Goal: Task Accomplishment & Management: Complete application form

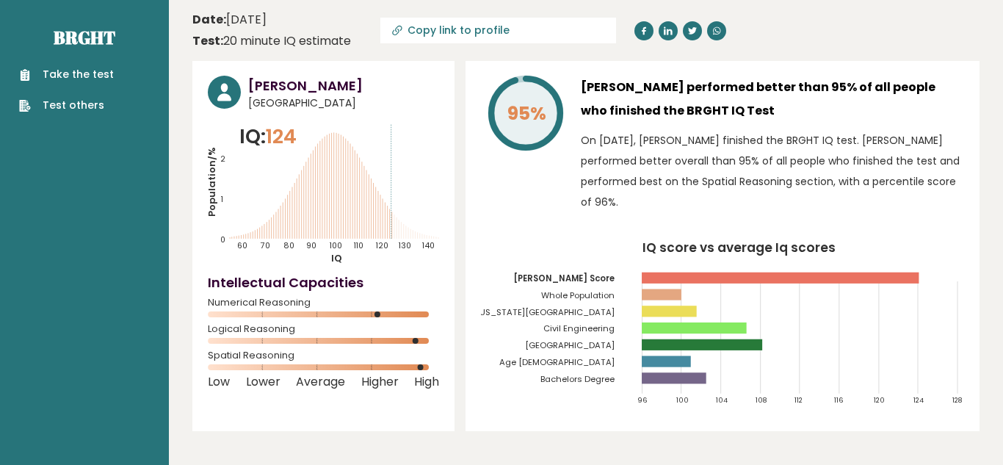
click at [44, 71] on link "Take the test" at bounding box center [66, 74] width 95 height 15
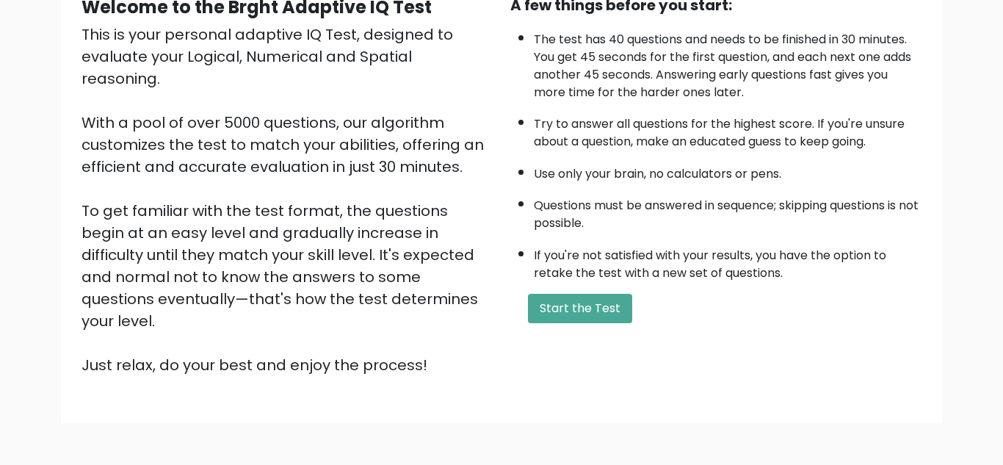
scroll to position [158, 0]
click at [551, 298] on button "Start the Test" at bounding box center [580, 307] width 104 height 29
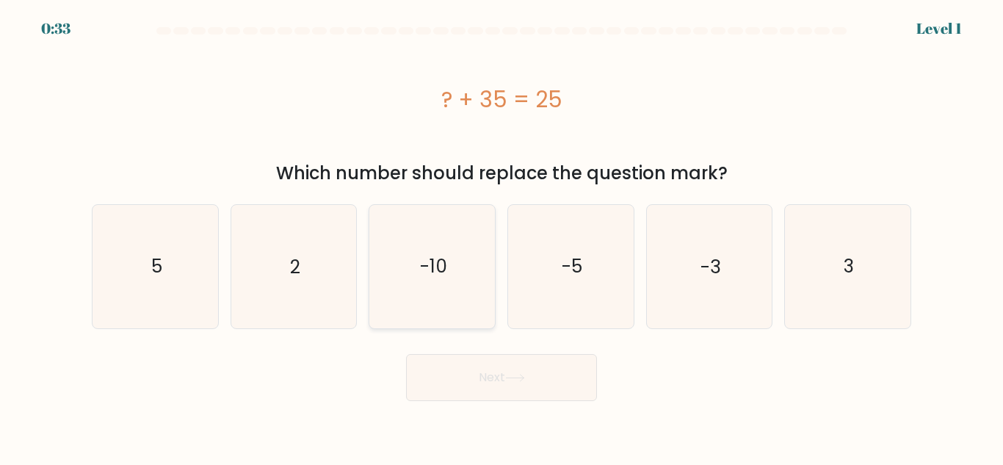
click at [466, 224] on icon "-10" at bounding box center [432, 266] width 123 height 123
click at [501, 233] on input "c. -10" at bounding box center [501, 235] width 1 height 4
radio input "true"
click at [518, 360] on button "Next" at bounding box center [501, 377] width 191 height 47
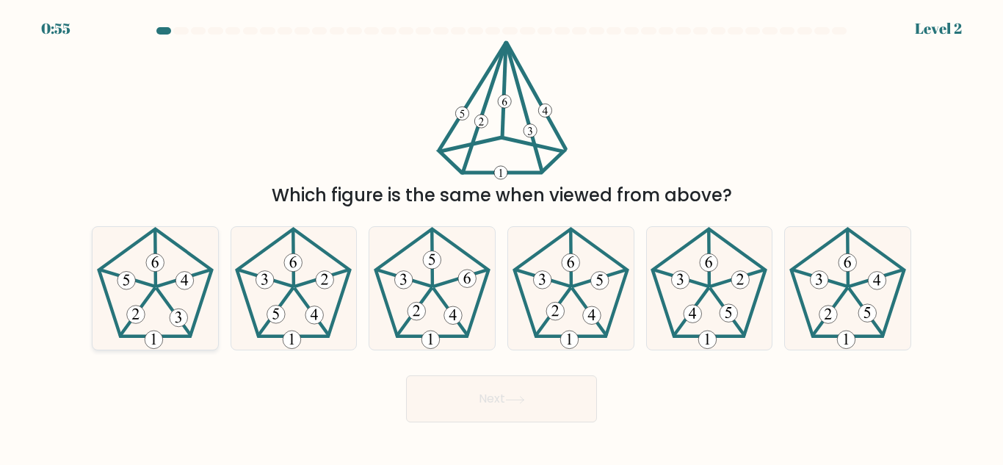
click at [179, 291] on icon at bounding box center [155, 288] width 123 height 123
click at [501, 236] on input "a." at bounding box center [501, 235] width 1 height 4
radio input "true"
click at [444, 389] on button "Next" at bounding box center [501, 398] width 191 height 47
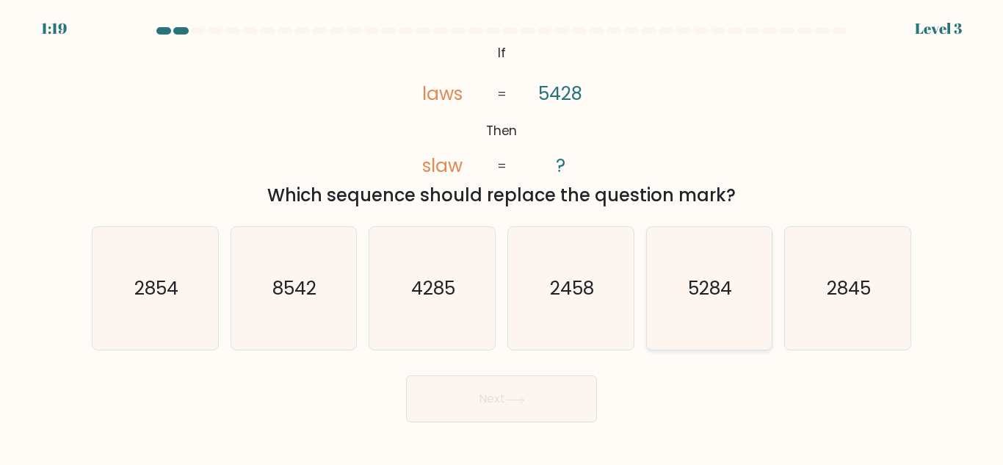
click at [716, 314] on icon "5284" at bounding box center [709, 288] width 123 height 123
click at [502, 236] on input "e. 5284" at bounding box center [501, 235] width 1 height 4
radio input "true"
click at [547, 400] on button "Next" at bounding box center [501, 398] width 191 height 47
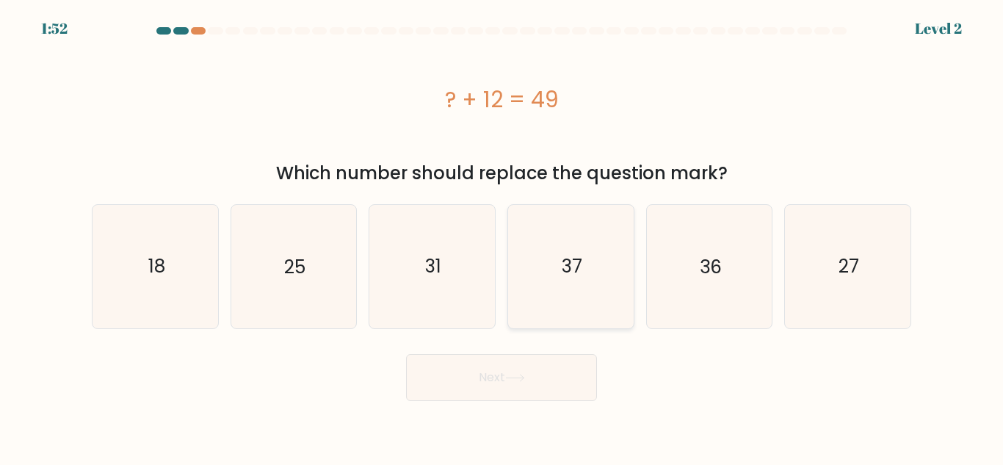
click at [579, 296] on icon "37" at bounding box center [570, 266] width 123 height 123
click at [502, 236] on input "d. 37" at bounding box center [501, 235] width 1 height 4
radio input "true"
click at [539, 380] on button "Next" at bounding box center [501, 377] width 191 height 47
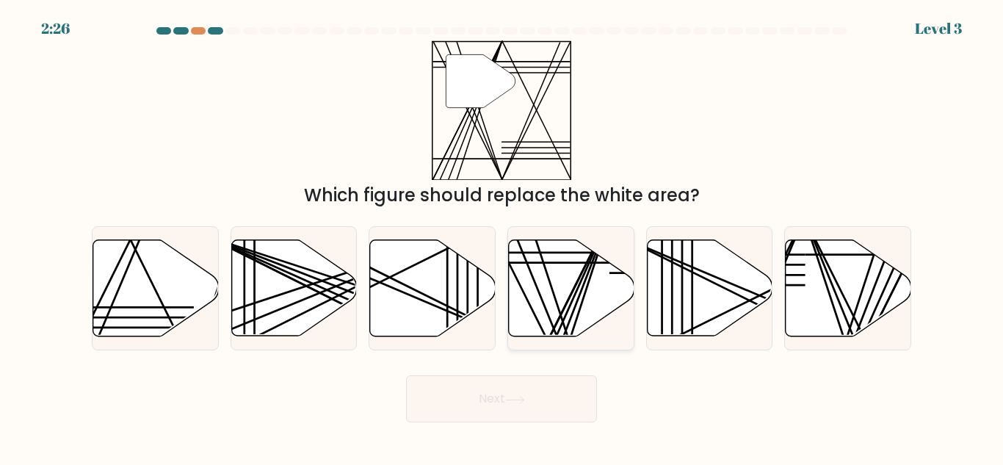
click at [565, 300] on icon at bounding box center [572, 288] width 126 height 96
click at [502, 236] on input "d." at bounding box center [501, 235] width 1 height 4
radio input "true"
click at [554, 399] on button "Next" at bounding box center [501, 398] width 191 height 47
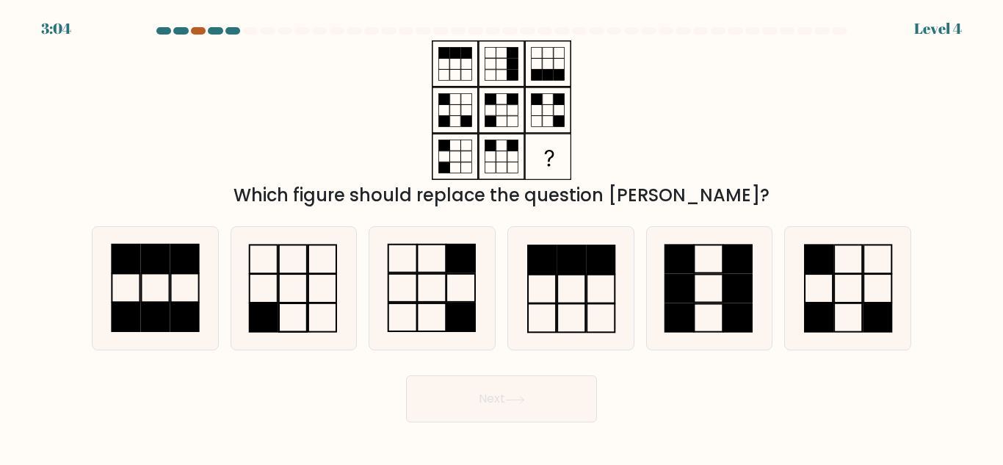
click at [195, 30] on div at bounding box center [198, 30] width 15 height 7
click at [416, 291] on rect at bounding box center [402, 288] width 29 height 28
click at [501, 236] on input "c." at bounding box center [501, 235] width 1 height 4
radio input "true"
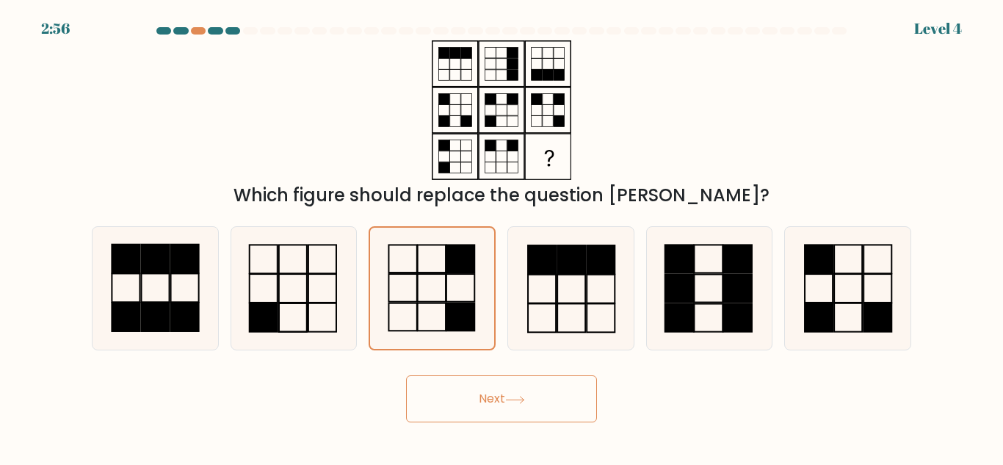
click at [540, 416] on button "Next" at bounding box center [501, 398] width 191 height 47
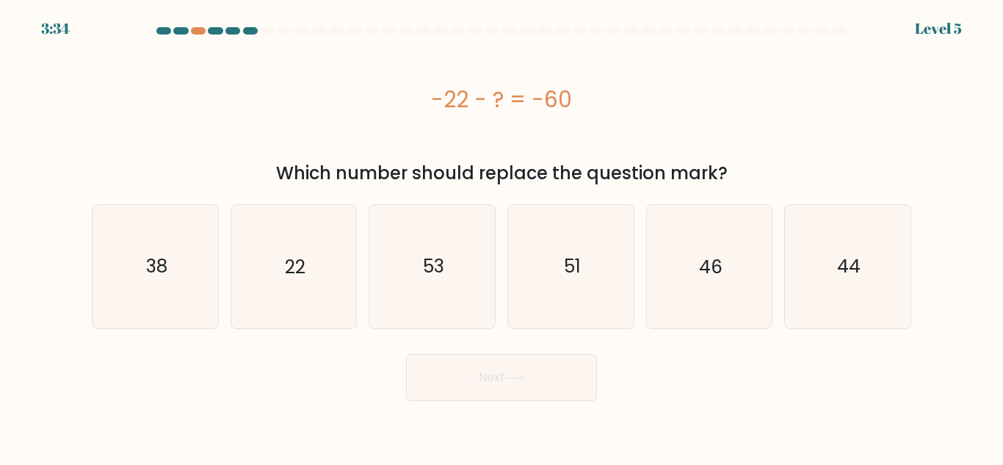
click at [538, 130] on div "-22 - ? = -60" at bounding box center [501, 98] width 819 height 117
click at [203, 236] on icon "38" at bounding box center [155, 266] width 123 height 123
click at [501, 236] on input "a. 38" at bounding box center [501, 235] width 1 height 4
radio input "true"
click at [440, 382] on button "Next" at bounding box center [501, 377] width 191 height 47
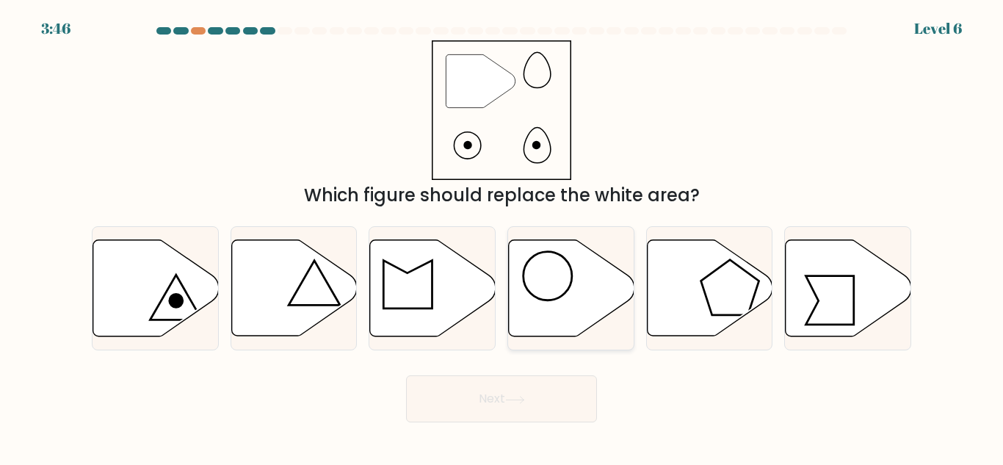
click at [543, 318] on icon at bounding box center [572, 288] width 126 height 96
click at [502, 236] on input "d." at bounding box center [501, 235] width 1 height 4
radio input "true"
click at [562, 403] on button "Next" at bounding box center [501, 398] width 191 height 47
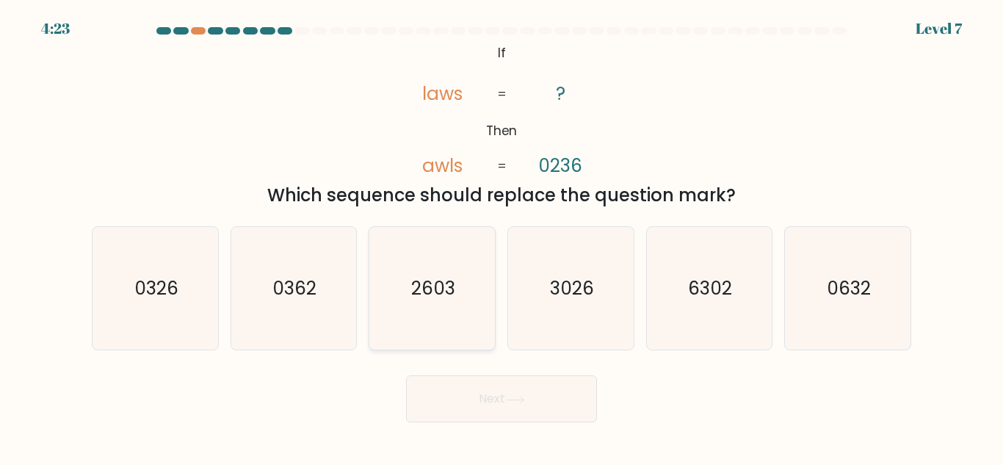
click at [375, 268] on icon "2603" at bounding box center [432, 288] width 123 height 123
click at [501, 236] on input "c. 2603" at bounding box center [501, 235] width 1 height 4
radio input "true"
click at [446, 382] on button "Next" at bounding box center [501, 398] width 191 height 47
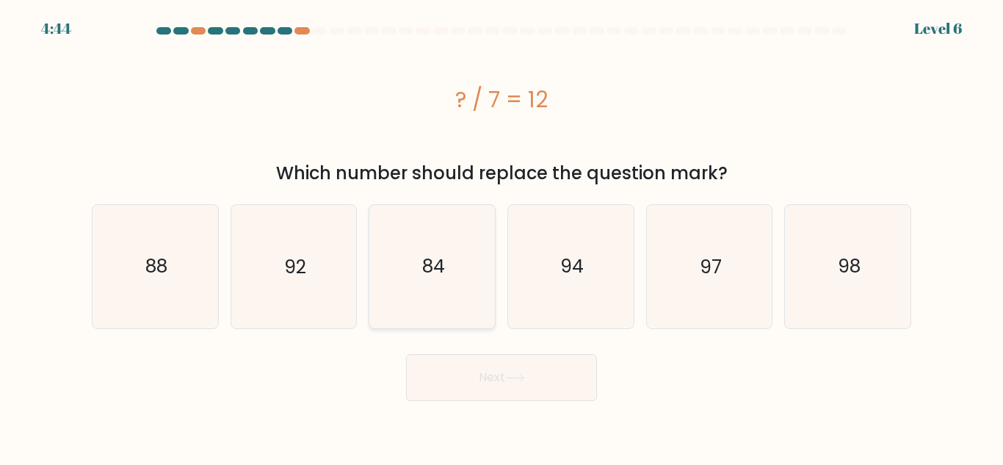
click at [453, 261] on icon "84" at bounding box center [432, 266] width 123 height 123
click at [501, 236] on input "c. 84" at bounding box center [501, 235] width 1 height 4
radio input "true"
click at [501, 371] on button "Next" at bounding box center [501, 377] width 191 height 47
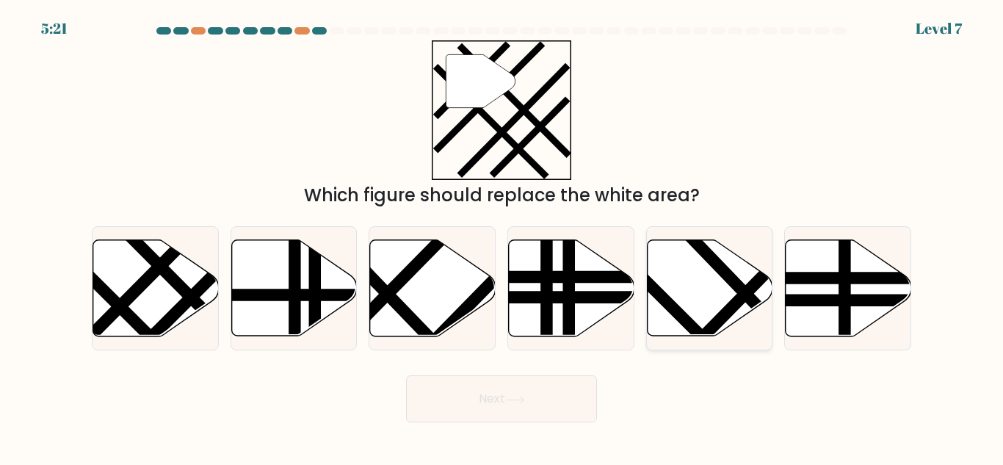
click at [683, 330] on icon at bounding box center [710, 288] width 126 height 96
click at [502, 236] on input "e." at bounding box center [501, 235] width 1 height 4
radio input "true"
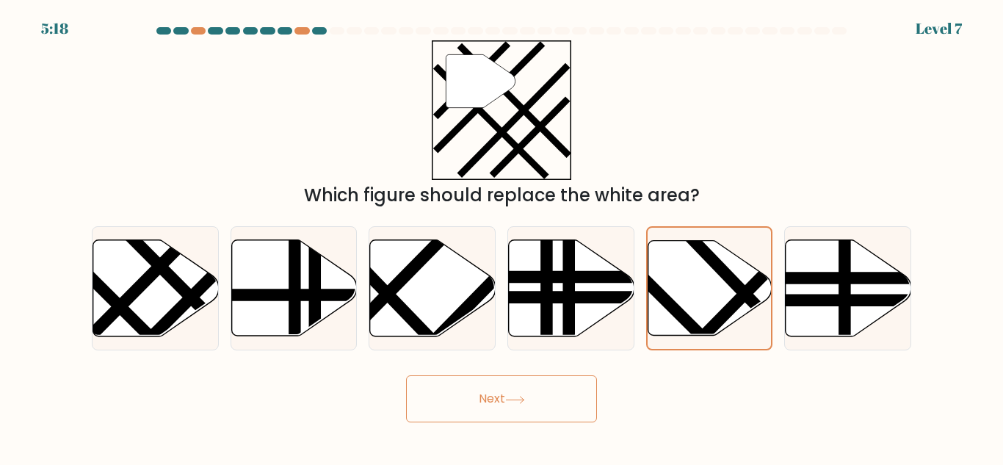
click at [512, 396] on icon at bounding box center [515, 400] width 20 height 8
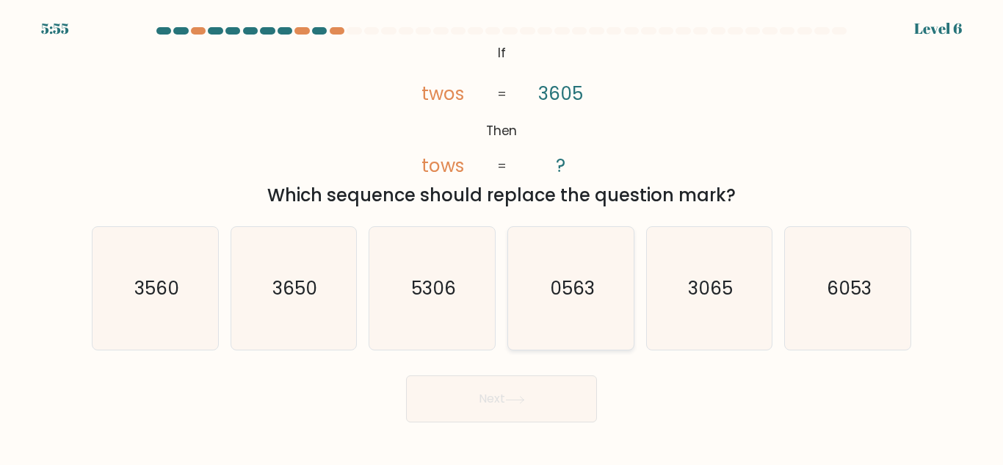
click at [587, 272] on icon "0563" at bounding box center [570, 288] width 123 height 123
click at [502, 236] on input "d. 0563" at bounding box center [501, 235] width 1 height 4
radio input "true"
click at [529, 410] on button "Next" at bounding box center [501, 398] width 191 height 47
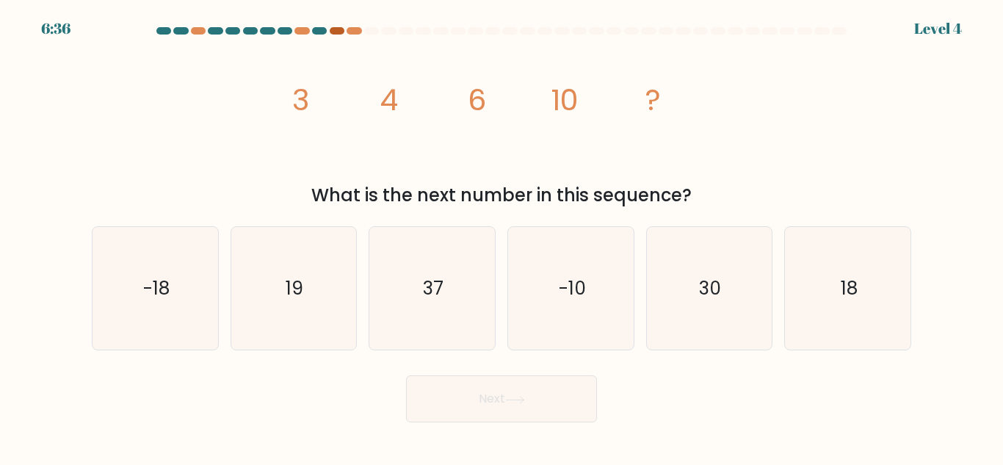
click at [339, 32] on div at bounding box center [337, 30] width 15 height 7
click at [854, 341] on icon "18" at bounding box center [847, 288] width 123 height 123
click at [502, 236] on input "f. 18" at bounding box center [501, 235] width 1 height 4
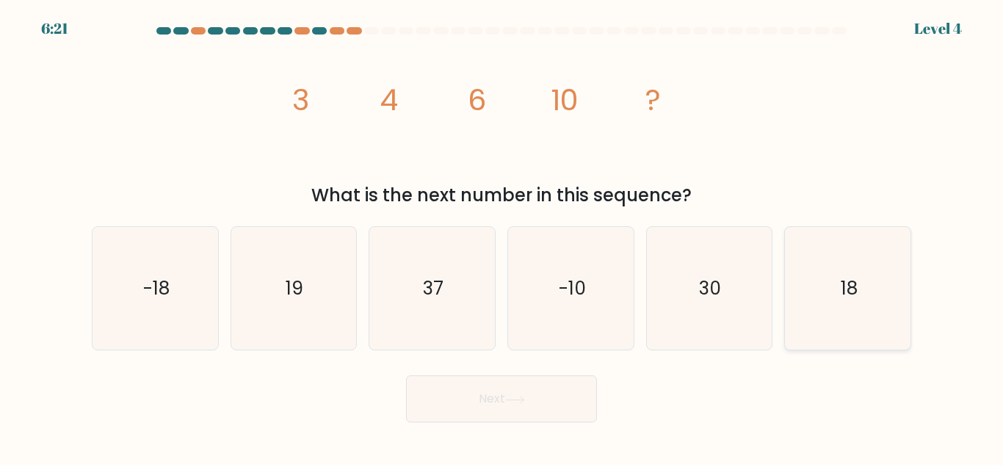
radio input "true"
click at [545, 388] on button "Next" at bounding box center [501, 398] width 191 height 47
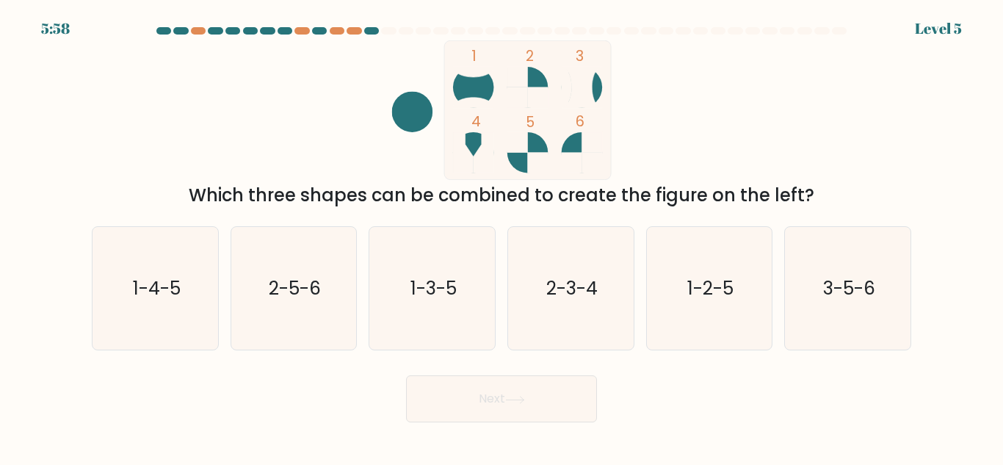
click at [358, 300] on div "b. 2-5-6" at bounding box center [294, 288] width 139 height 124
click at [335, 299] on icon "2-5-6" at bounding box center [293, 288] width 123 height 123
click at [501, 236] on input "b. 2-5-6" at bounding box center [501, 235] width 1 height 4
radio input "true"
click at [473, 399] on button "Next" at bounding box center [501, 398] width 191 height 47
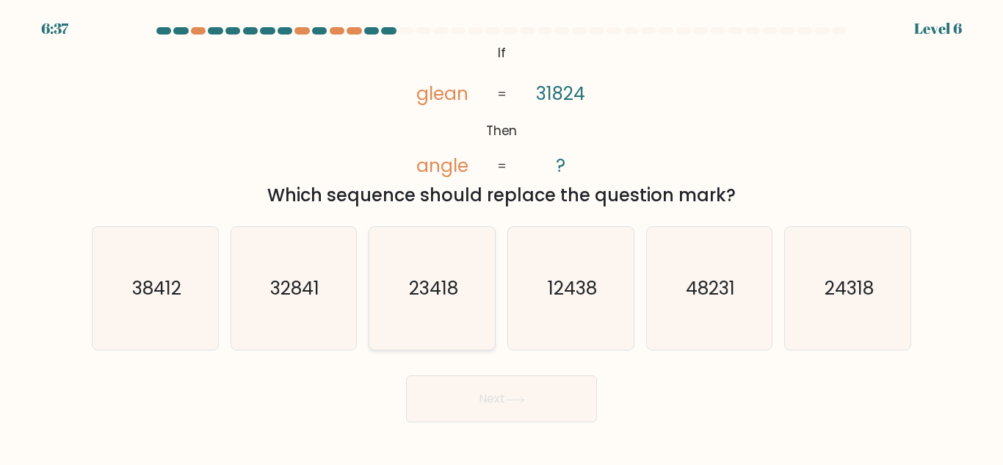
click at [411, 300] on text "23418" at bounding box center [433, 288] width 49 height 26
click at [501, 236] on input "c. 23418" at bounding box center [501, 235] width 1 height 4
radio input "true"
click at [504, 415] on button "Next" at bounding box center [501, 398] width 191 height 47
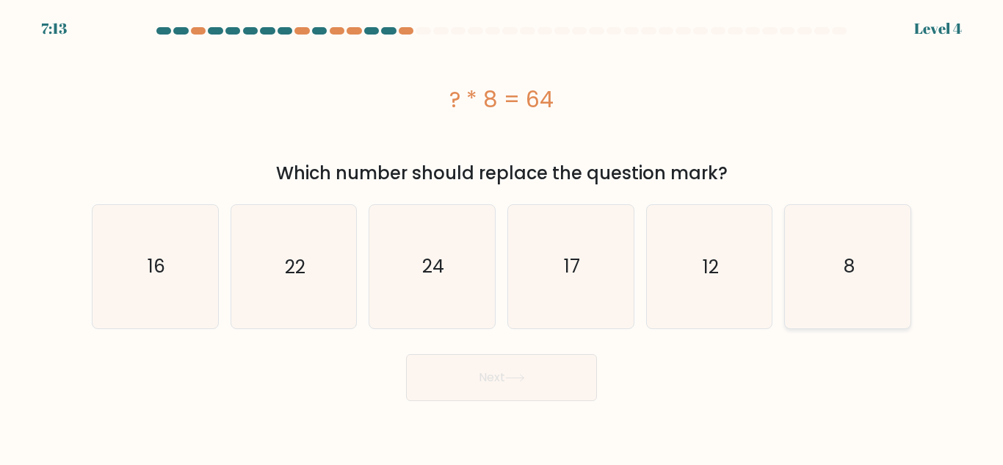
click at [824, 276] on icon "8" at bounding box center [847, 266] width 123 height 123
click at [502, 236] on input "f. 8" at bounding box center [501, 235] width 1 height 4
radio input "true"
click at [565, 391] on button "Next" at bounding box center [501, 377] width 191 height 47
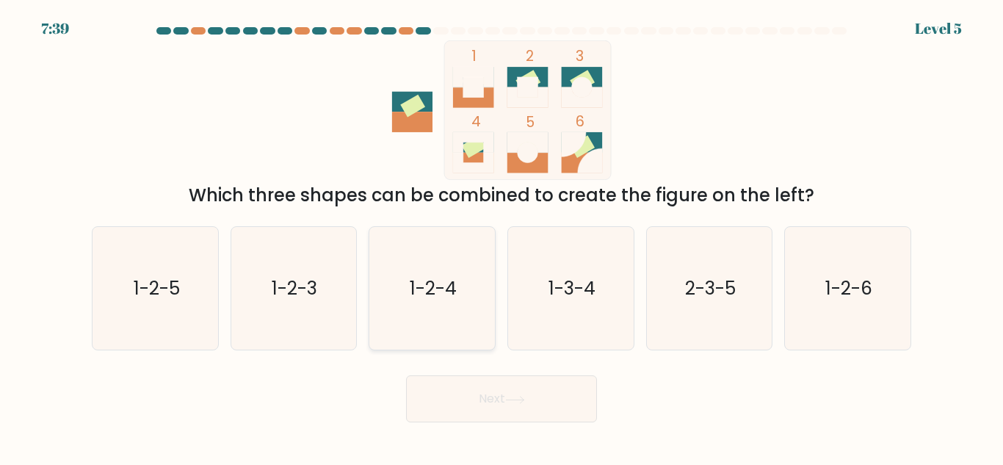
click at [444, 280] on text "1-2-4" at bounding box center [433, 288] width 47 height 26
click at [501, 236] on input "c. 1-2-4" at bounding box center [501, 235] width 1 height 4
radio input "true"
click at [490, 407] on button "Next" at bounding box center [501, 398] width 191 height 47
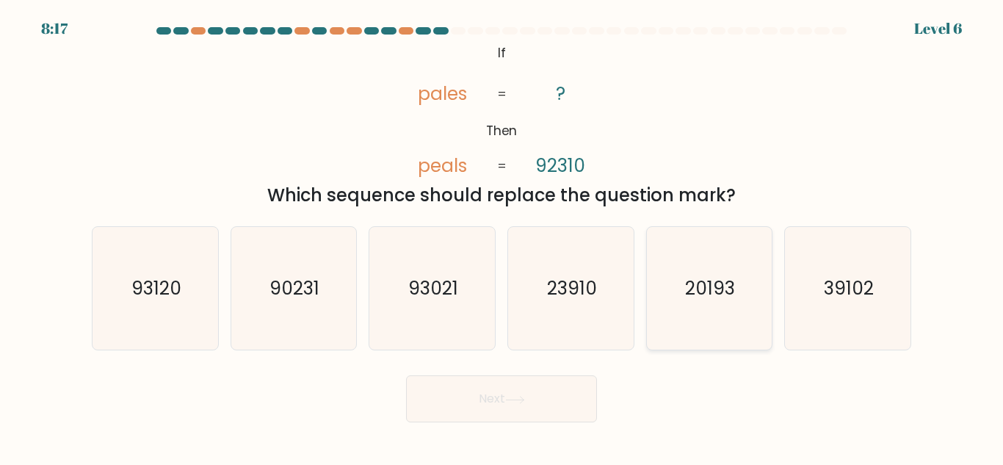
click at [699, 284] on text "20193" at bounding box center [711, 288] width 50 height 26
click at [502, 236] on input "e. 20193" at bounding box center [501, 235] width 1 height 4
radio input "true"
click at [514, 385] on button "Next" at bounding box center [501, 398] width 191 height 47
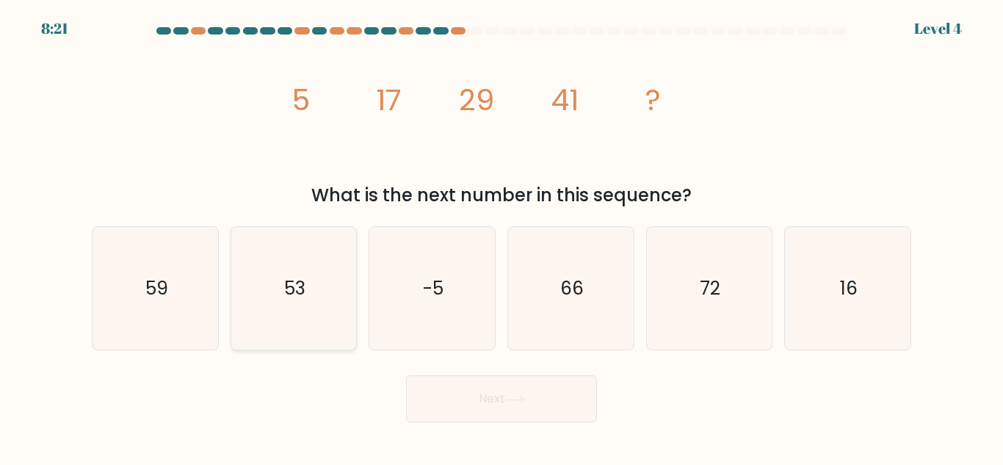
click at [325, 283] on icon "53" at bounding box center [293, 288] width 123 height 123
click at [501, 236] on input "b. 53" at bounding box center [501, 235] width 1 height 4
radio input "true"
click at [522, 405] on button "Next" at bounding box center [501, 398] width 191 height 47
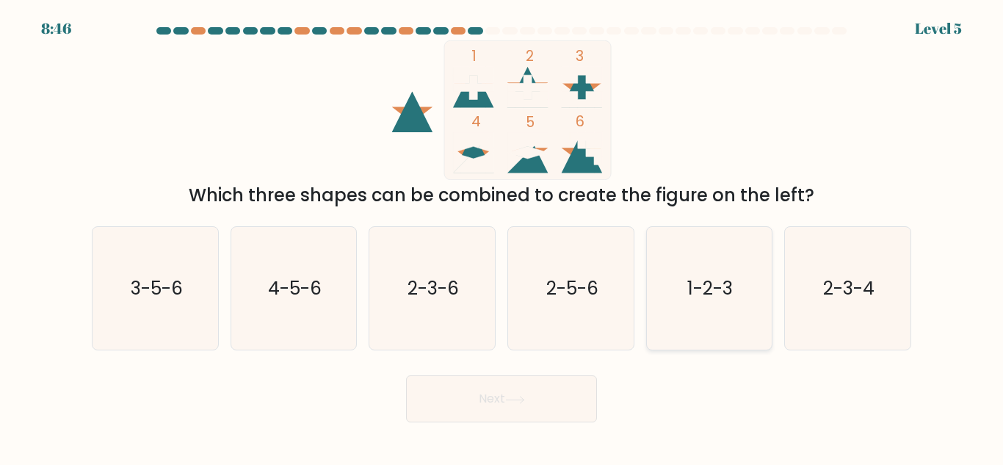
click at [713, 275] on text "1-2-3" at bounding box center [711, 288] width 46 height 26
click at [502, 236] on input "e. 1-2-3" at bounding box center [501, 235] width 1 height 4
radio input "true"
click at [499, 402] on button "Next" at bounding box center [501, 398] width 191 height 47
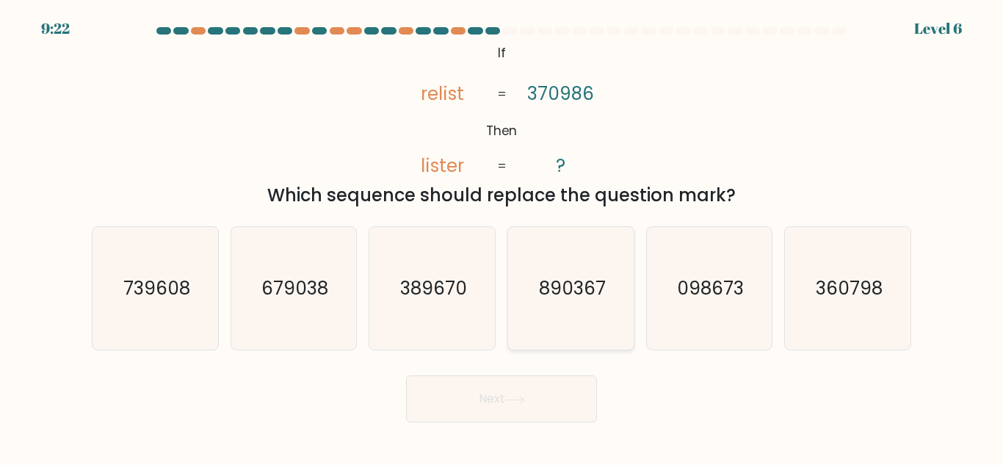
click at [631, 246] on icon "890367" at bounding box center [570, 288] width 123 height 123
click at [502, 236] on input "d. 890367" at bounding box center [501, 235] width 1 height 4
radio input "true"
click at [546, 424] on body "9:21 Level 6 If" at bounding box center [501, 232] width 1003 height 465
click at [551, 418] on button "Next" at bounding box center [501, 398] width 191 height 47
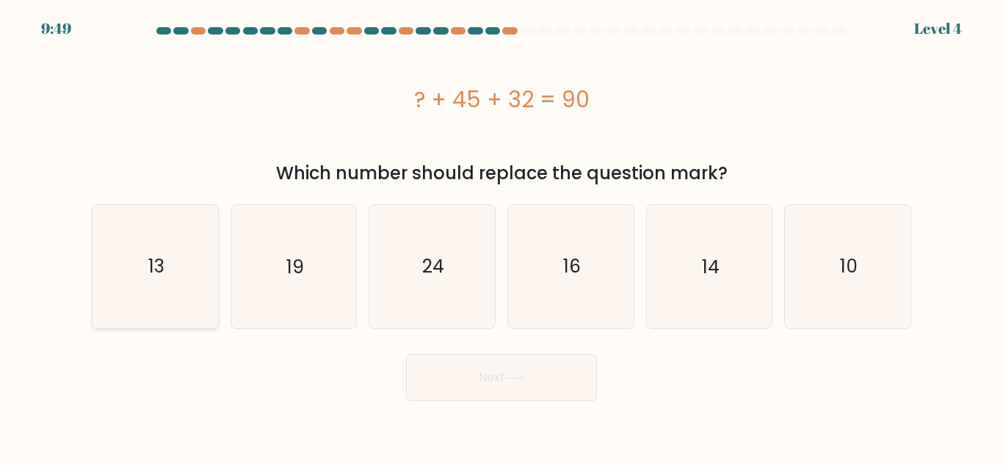
click at [151, 273] on text "13" at bounding box center [156, 266] width 16 height 26
click at [501, 236] on input "a. 13" at bounding box center [501, 235] width 1 height 4
radio input "true"
click at [454, 384] on button "Next" at bounding box center [501, 377] width 191 height 47
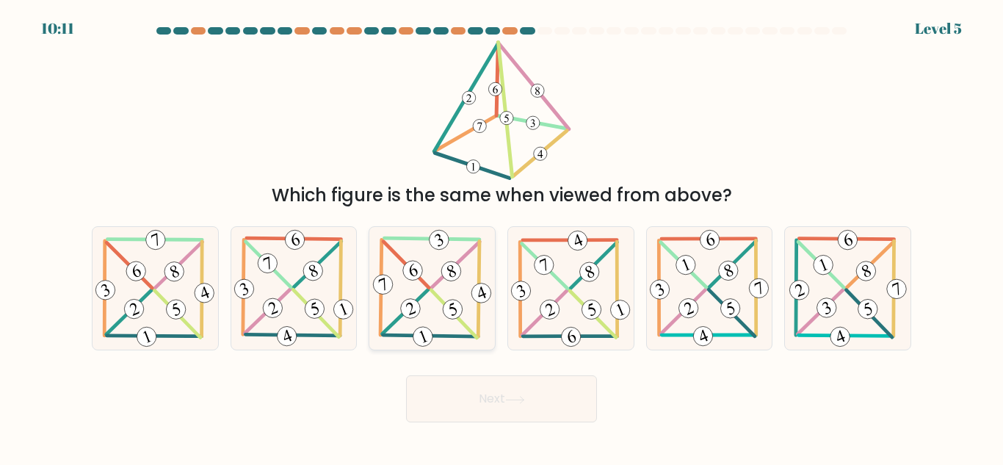
click at [452, 264] on 464 at bounding box center [450, 270] width 25 height 25
click at [501, 236] on input "c." at bounding box center [501, 235] width 1 height 4
radio input "true"
click at [499, 395] on button "Next" at bounding box center [501, 398] width 191 height 47
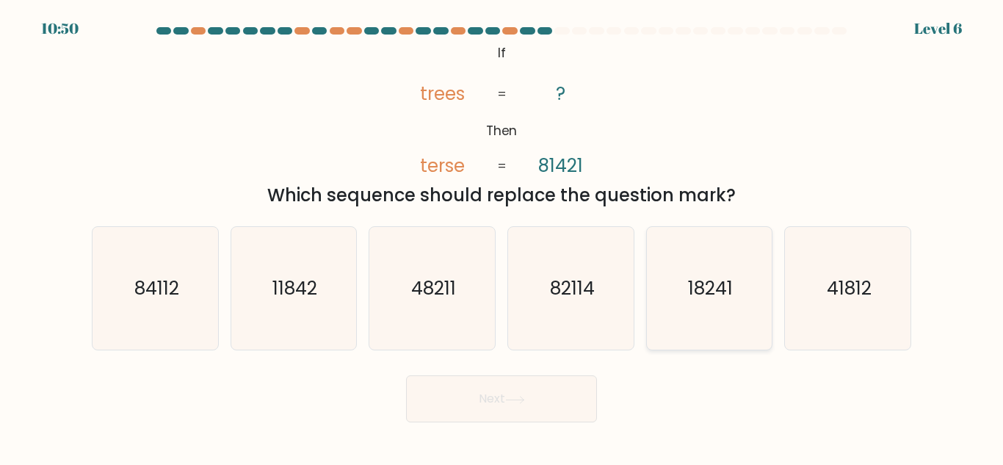
click at [713, 291] on text "18241" at bounding box center [710, 288] width 45 height 26
click at [502, 236] on input "e. 18241" at bounding box center [501, 235] width 1 height 4
radio input "true"
click at [566, 392] on button "Next" at bounding box center [501, 398] width 191 height 47
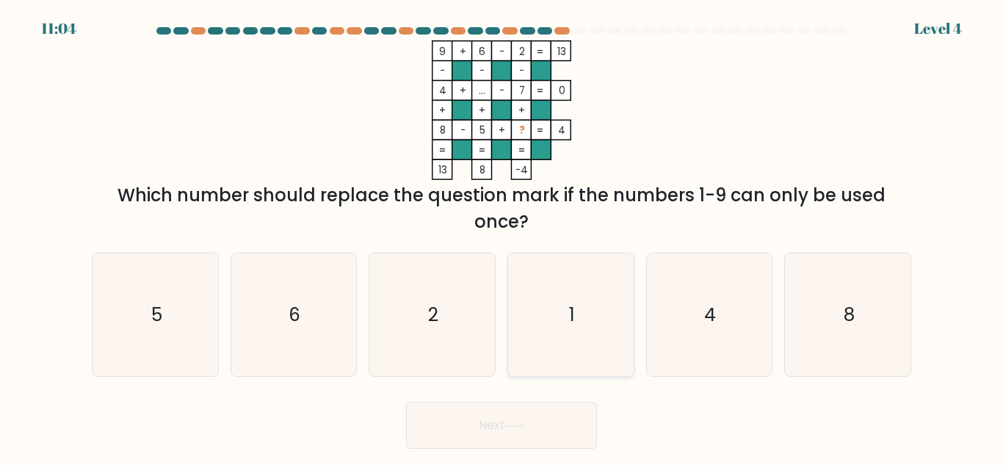
click at [587, 280] on icon "1" at bounding box center [570, 314] width 123 height 123
click at [502, 236] on input "d. 1" at bounding box center [501, 235] width 1 height 4
radio input "true"
click at [521, 421] on button "Next" at bounding box center [501, 425] width 191 height 47
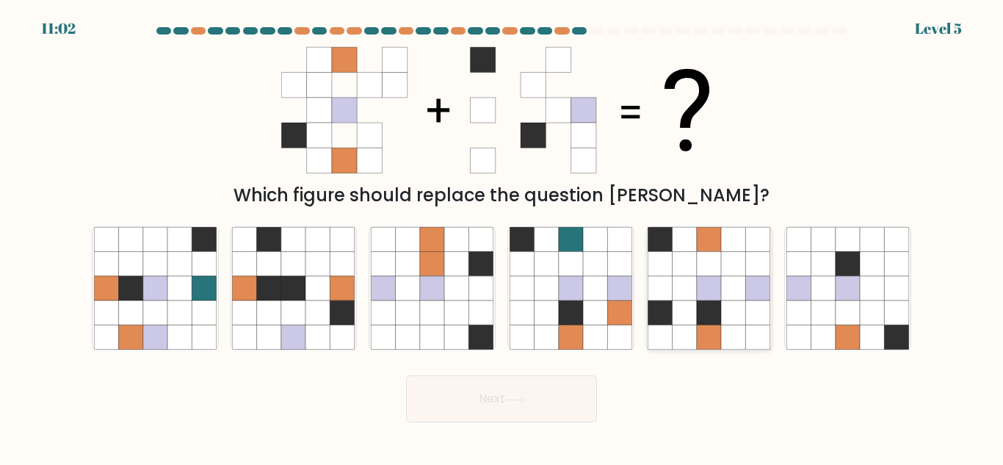
click at [752, 247] on icon at bounding box center [758, 239] width 24 height 24
click at [502, 236] on input "e." at bounding box center [501, 235] width 1 height 4
radio input "true"
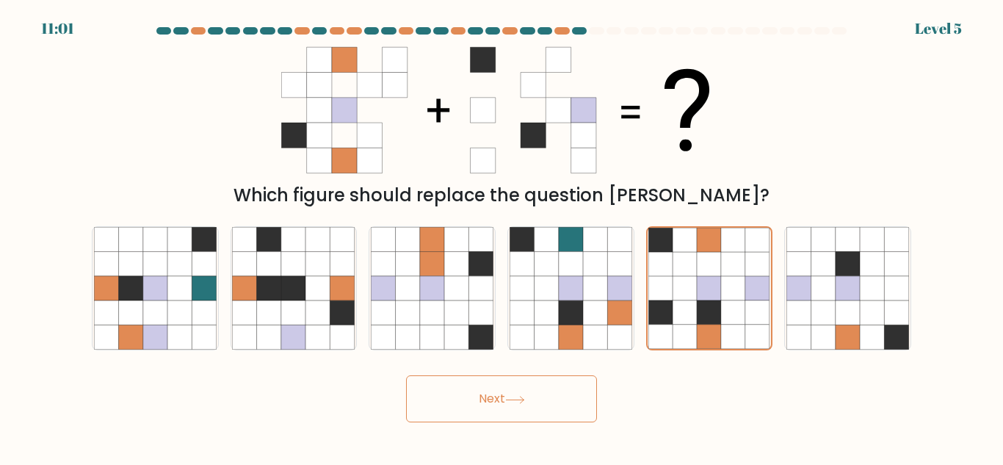
click at [574, 388] on button "Next" at bounding box center [501, 398] width 191 height 47
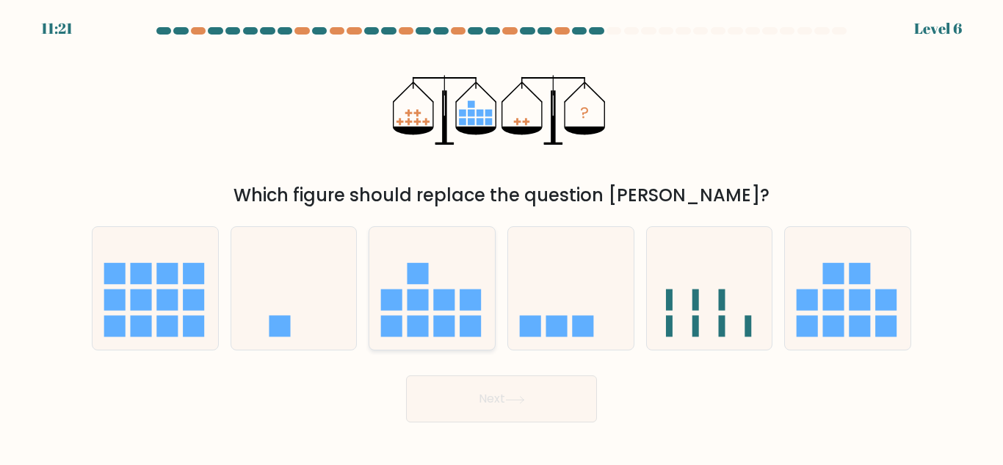
click at [419, 319] on rect at bounding box center [417, 326] width 21 height 21
click at [501, 236] on input "c." at bounding box center [501, 235] width 1 height 4
radio input "true"
click at [490, 407] on button "Next" at bounding box center [501, 398] width 191 height 47
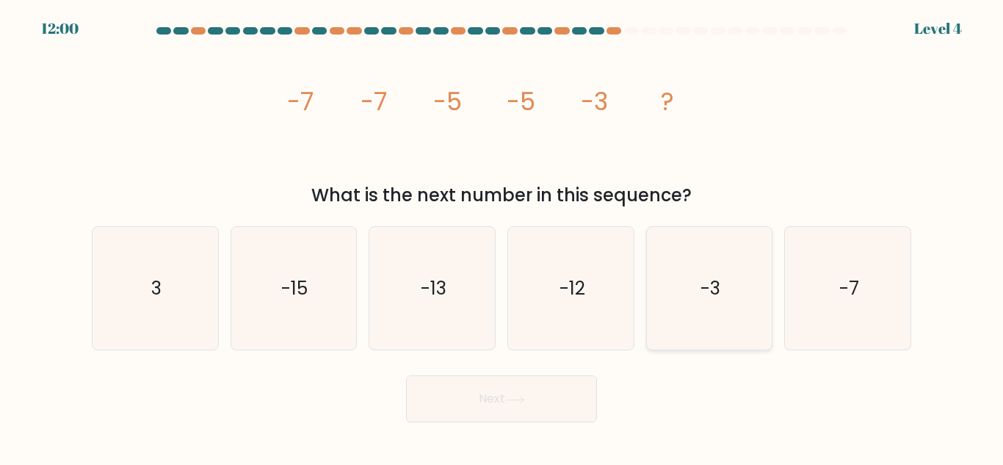
click at [730, 262] on icon "-3" at bounding box center [709, 288] width 123 height 123
click at [502, 236] on input "e. -3" at bounding box center [501, 235] width 1 height 4
radio input "true"
click at [569, 371] on div "Next" at bounding box center [501, 395] width 837 height 54
click at [556, 395] on button "Next" at bounding box center [501, 398] width 191 height 47
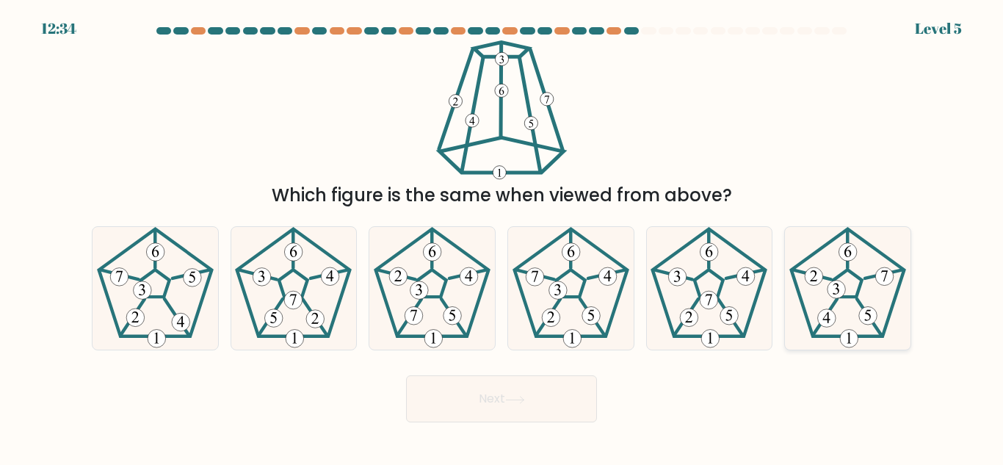
click at [824, 286] on icon at bounding box center [847, 288] width 123 height 123
click at [502, 236] on input "f." at bounding box center [501, 235] width 1 height 4
radio input "true"
click at [540, 410] on button "Next" at bounding box center [501, 398] width 191 height 47
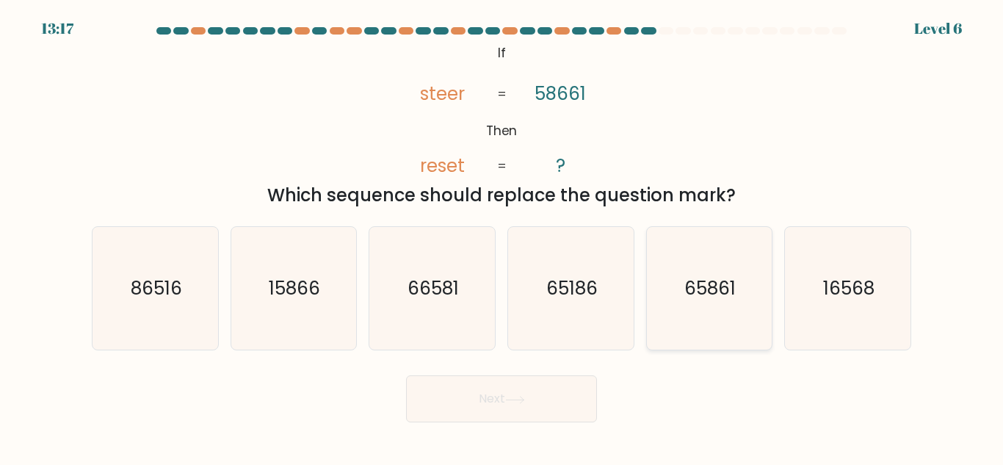
click at [769, 290] on icon "65861" at bounding box center [709, 288] width 123 height 123
click at [502, 236] on input "e. 65861" at bounding box center [501, 235] width 1 height 4
radio input "true"
click at [534, 421] on button "Next" at bounding box center [501, 398] width 191 height 47
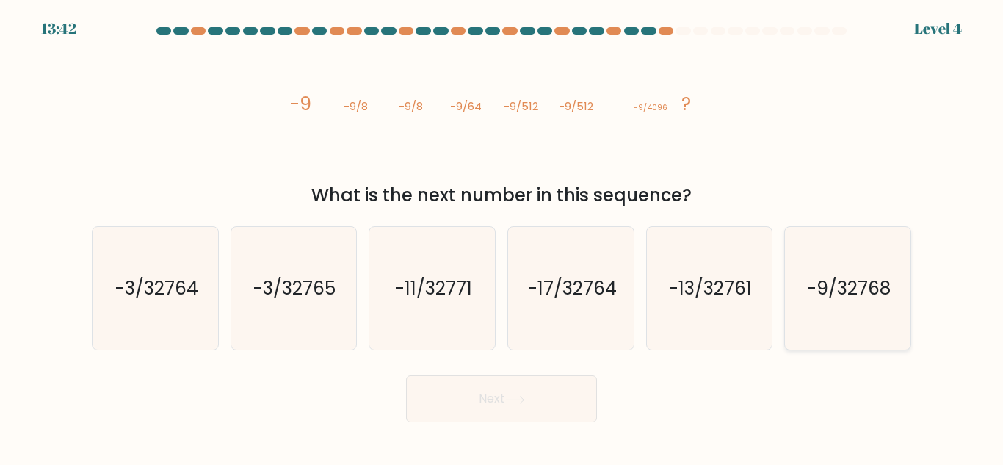
click at [851, 278] on text "-9/32768" at bounding box center [849, 288] width 84 height 26
click at [502, 236] on input "f. -9/32768" at bounding box center [501, 235] width 1 height 4
radio input "true"
click at [536, 414] on button "Next" at bounding box center [501, 398] width 191 height 47
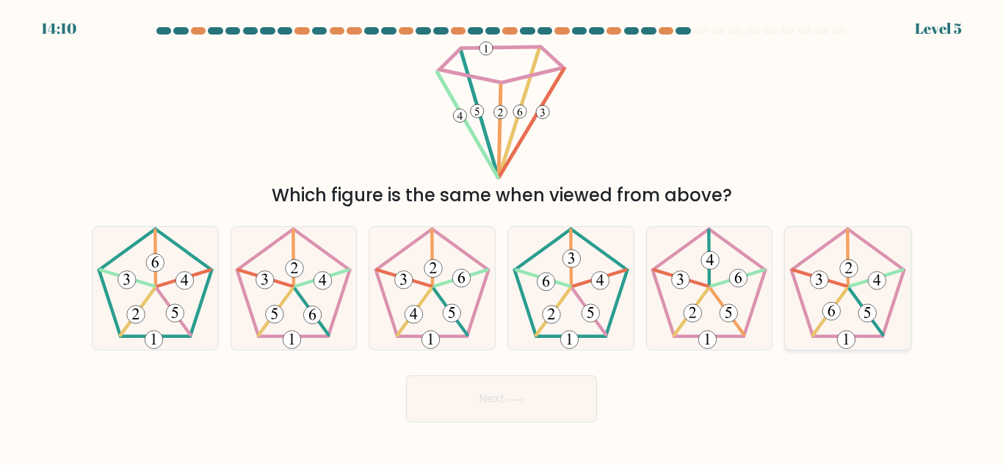
click at [881, 305] on icon at bounding box center [847, 288] width 123 height 123
click at [502, 236] on input "f." at bounding box center [501, 235] width 1 height 4
radio input "true"
click at [580, 388] on button "Next" at bounding box center [501, 398] width 191 height 47
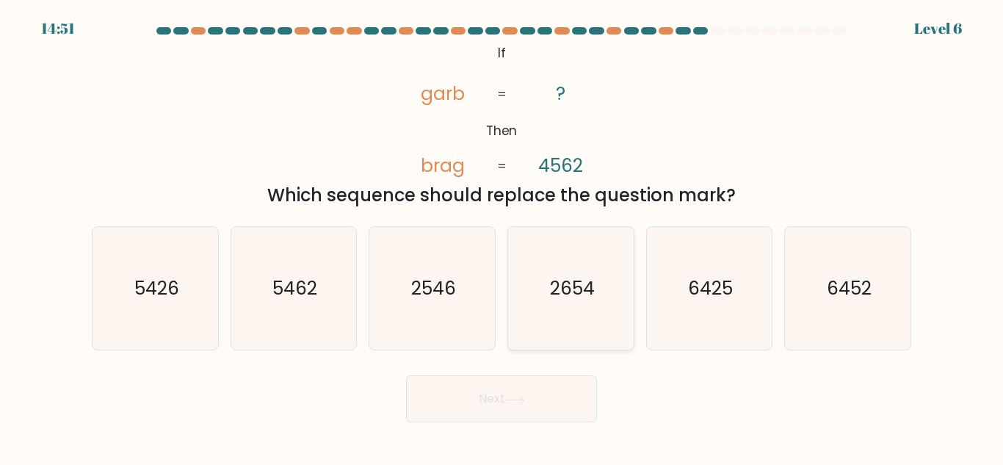
click at [578, 337] on icon "2654" at bounding box center [570, 288] width 123 height 123
click at [502, 236] on input "d. 2654" at bounding box center [501, 235] width 1 height 4
radio input "true"
click at [542, 423] on body "14:50 Level 6 ?" at bounding box center [501, 232] width 1003 height 465
click at [543, 418] on button "Next" at bounding box center [501, 398] width 191 height 47
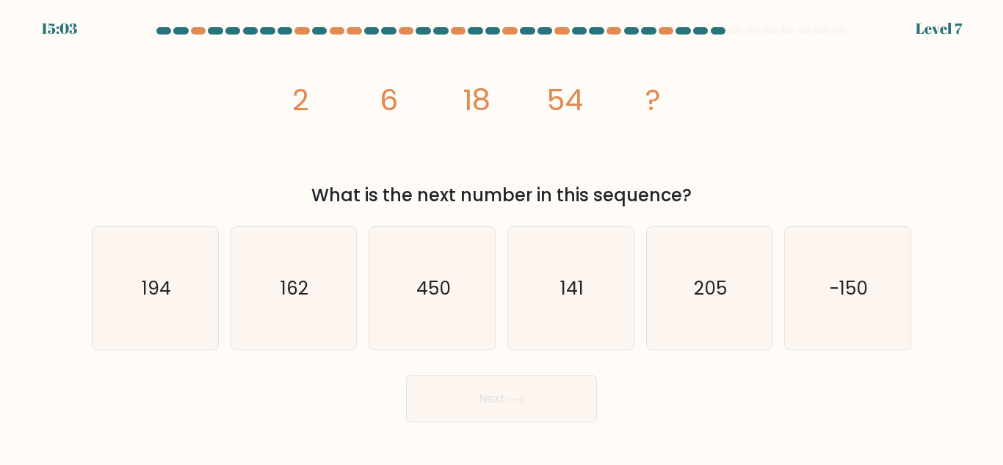
click at [493, 109] on icon "image/svg+xml 2 6 18 54 ?" at bounding box center [501, 109] width 440 height 139
click at [585, 240] on icon "141" at bounding box center [570, 288] width 123 height 123
click at [502, 236] on input "d. 141" at bounding box center [501, 235] width 1 height 4
radio input "true"
click at [496, 413] on button "Next" at bounding box center [501, 398] width 191 height 47
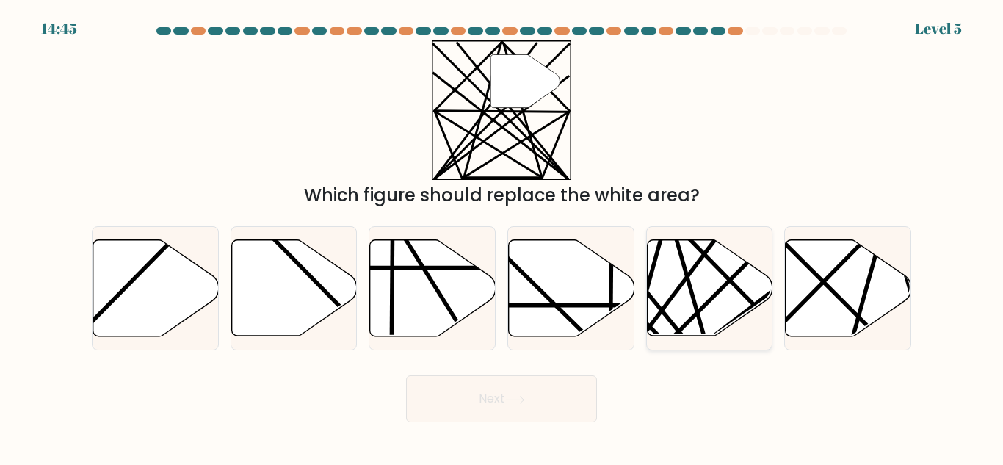
click at [711, 282] on icon at bounding box center [710, 288] width 126 height 96
click at [502, 236] on input "e." at bounding box center [501, 235] width 1 height 4
radio input "true"
click at [481, 389] on button "Next" at bounding box center [501, 398] width 191 height 47
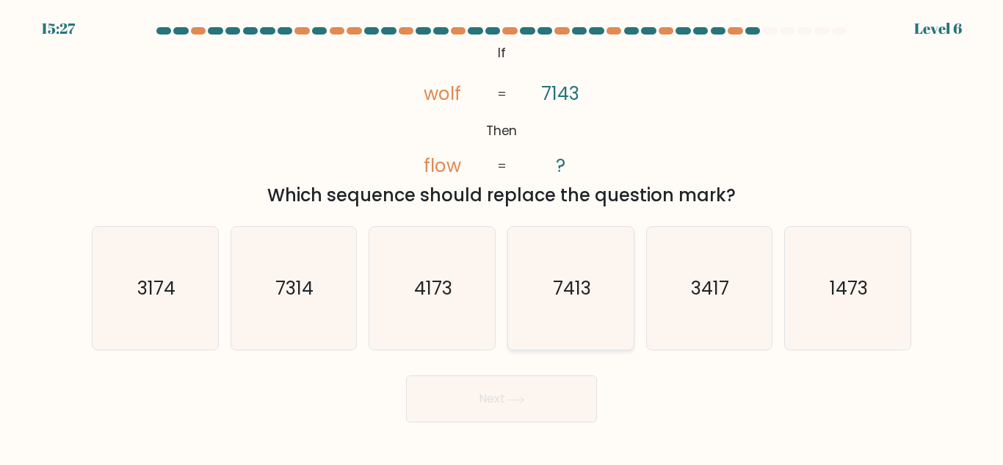
click at [587, 263] on icon "7413" at bounding box center [570, 288] width 123 height 123
click at [502, 236] on input "d. 7413" at bounding box center [501, 235] width 1 height 4
radio input "true"
click at [501, 377] on button "Next" at bounding box center [501, 398] width 191 height 47
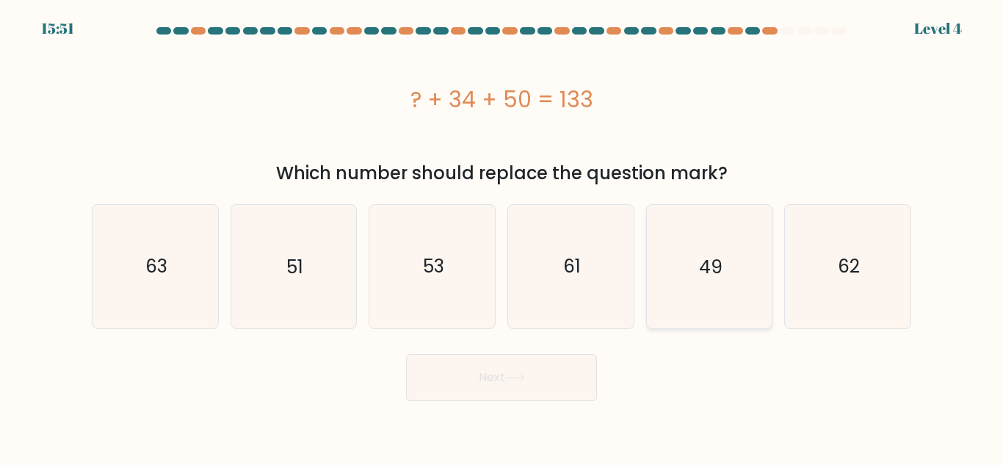
click at [723, 289] on icon "49" at bounding box center [709, 266] width 123 height 123
click at [502, 236] on input "e. 49" at bounding box center [501, 235] width 1 height 4
radio input "true"
click at [513, 367] on button "Next" at bounding box center [501, 377] width 191 height 47
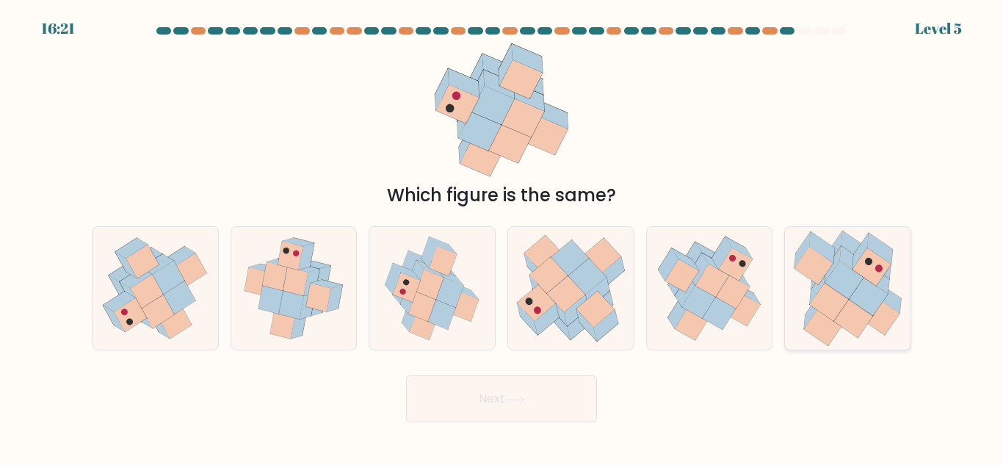
click at [848, 283] on icon at bounding box center [844, 280] width 38 height 38
click at [502, 236] on input "f." at bounding box center [501, 235] width 1 height 4
radio input "true"
click at [530, 404] on button "Next" at bounding box center [501, 398] width 191 height 47
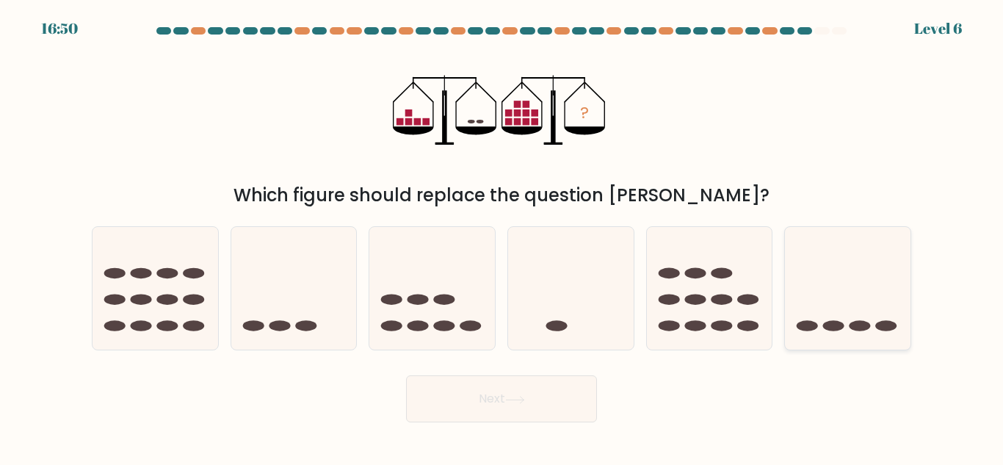
click at [822, 294] on icon at bounding box center [848, 288] width 126 height 104
click at [502, 236] on input "f." at bounding box center [501, 235] width 1 height 4
radio input "true"
click at [584, 391] on button "Next" at bounding box center [501, 398] width 191 height 47
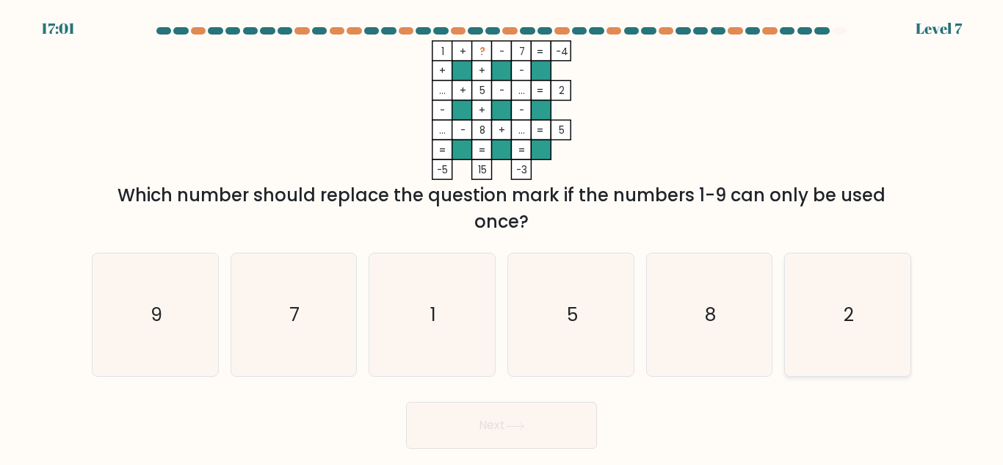
click at [832, 272] on icon "2" at bounding box center [847, 314] width 123 height 123
click at [502, 236] on input "f. 2" at bounding box center [501, 235] width 1 height 4
radio input "true"
click at [567, 429] on button "Next" at bounding box center [501, 425] width 191 height 47
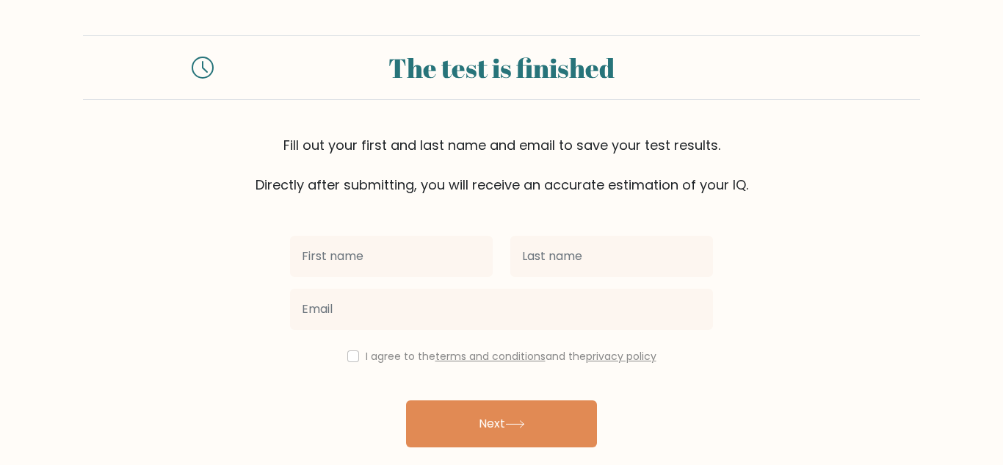
click at [585, 414] on button "Next" at bounding box center [501, 423] width 191 height 47
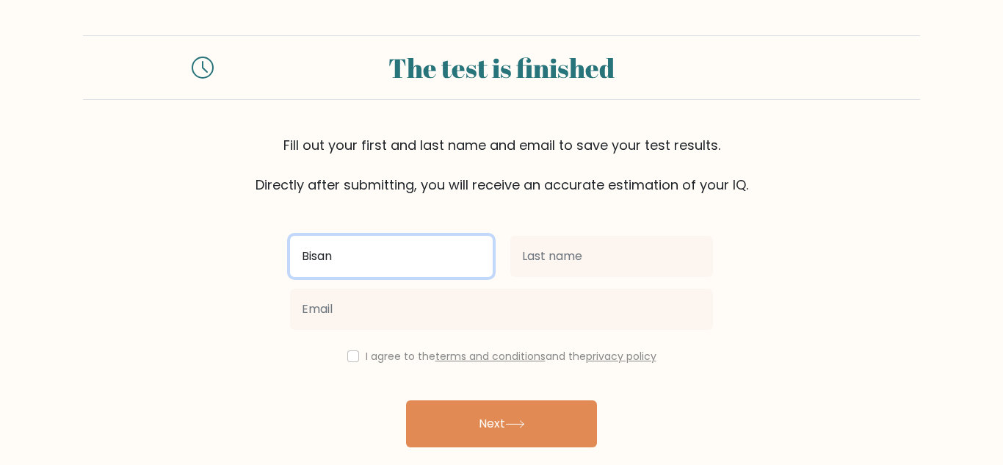
type input "Bisan"
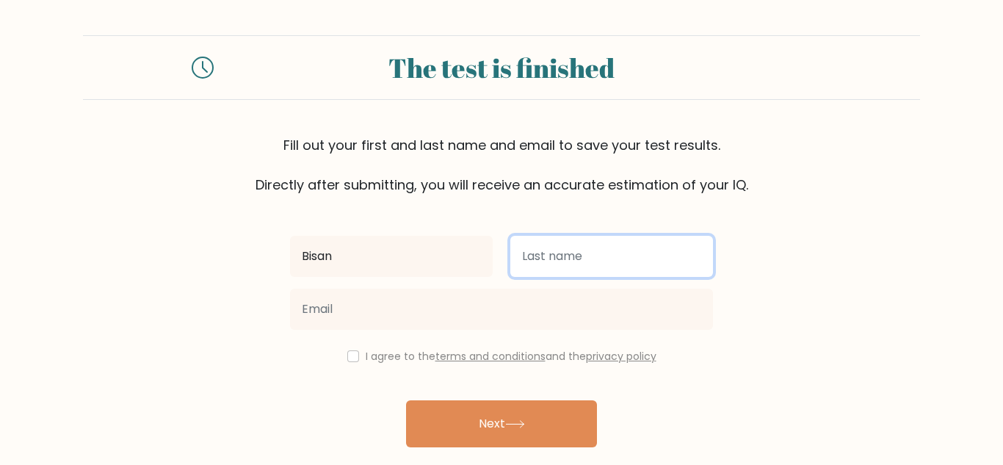
click at [551, 274] on input "text" at bounding box center [611, 256] width 203 height 41
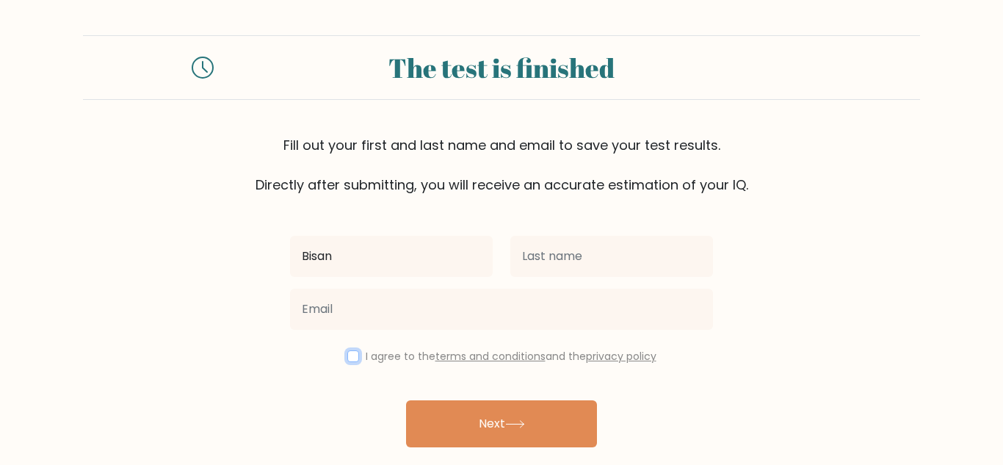
click at [349, 358] on input "checkbox" at bounding box center [353, 356] width 12 height 12
checkbox input "true"
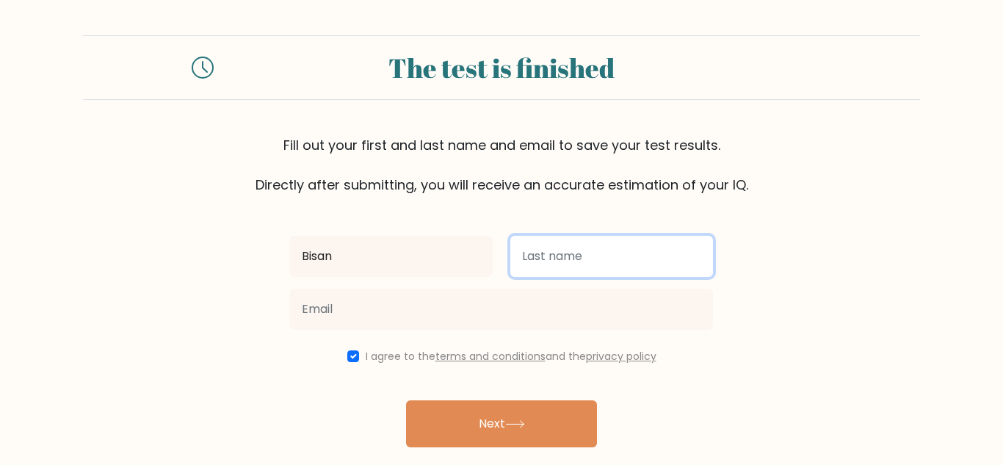
click at [564, 269] on input "text" at bounding box center [611, 256] width 203 height 41
type input "[PERSON_NAME]"
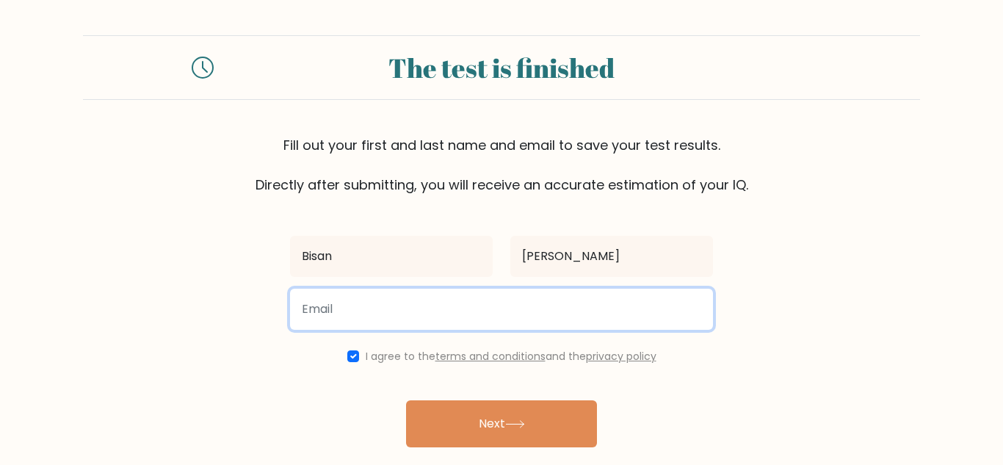
click at [451, 312] on input "email" at bounding box center [501, 309] width 423 height 41
type input "bisansalim60@gmail.com"
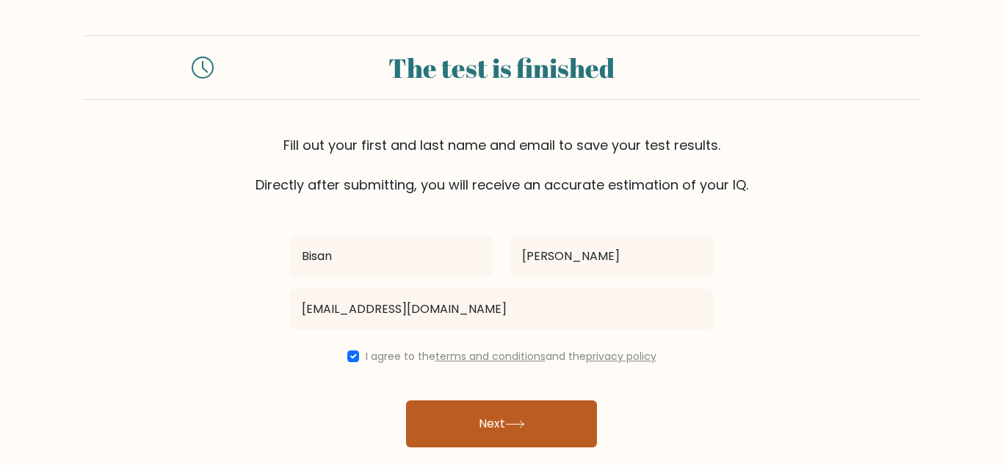
click at [460, 437] on button "Next" at bounding box center [501, 423] width 191 height 47
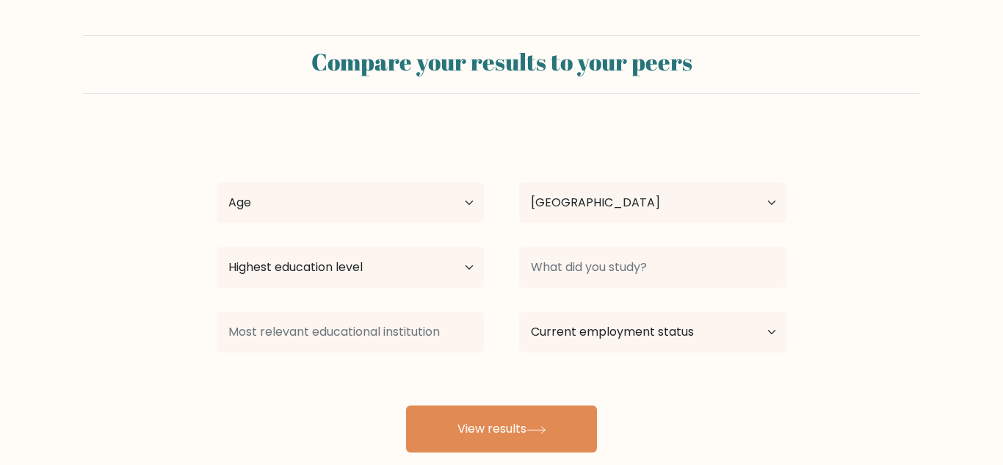
select select "SE"
click at [384, 192] on select "Age Under [DEMOGRAPHIC_DATA] [DEMOGRAPHIC_DATA] [DEMOGRAPHIC_DATA] [DEMOGRAPHIC…" at bounding box center [350, 202] width 267 height 41
select select "min_18"
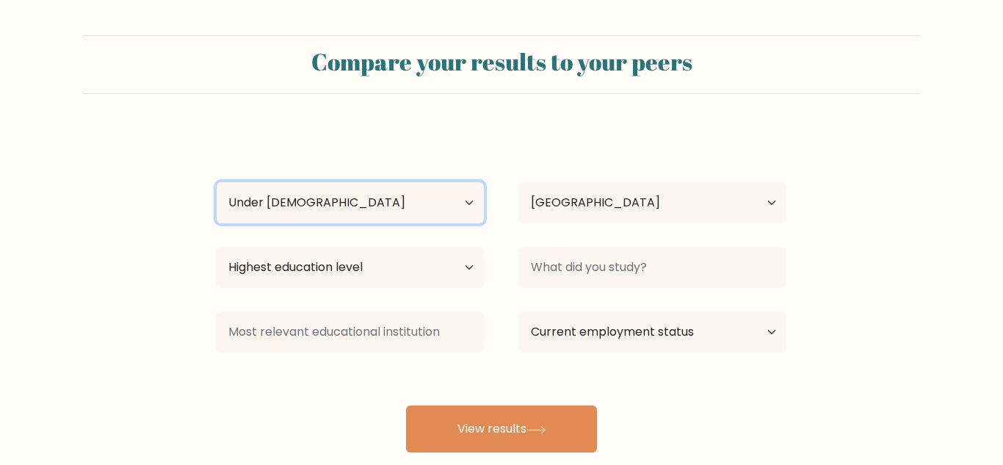
click at [217, 182] on select "Age Under [DEMOGRAPHIC_DATA] [DEMOGRAPHIC_DATA] [DEMOGRAPHIC_DATA] [DEMOGRAPHIC…" at bounding box center [350, 202] width 267 height 41
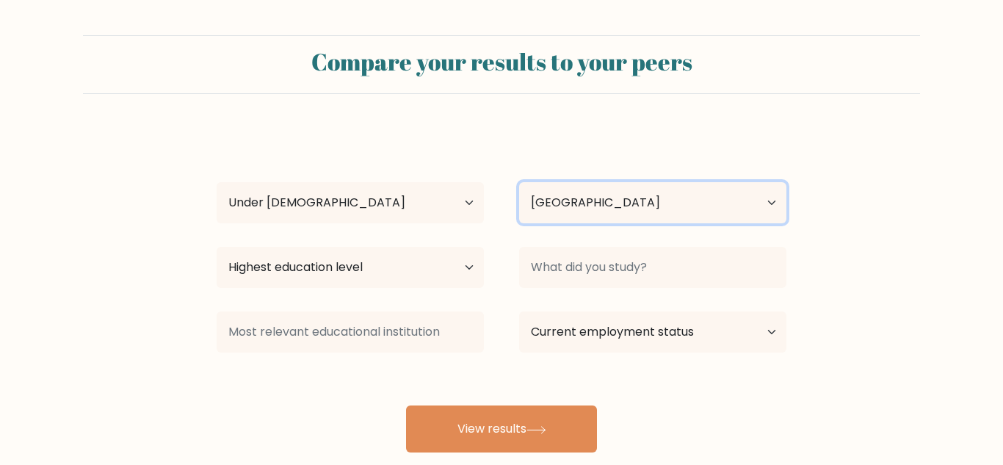
click at [529, 213] on select "Country [GEOGRAPHIC_DATA] [GEOGRAPHIC_DATA] [GEOGRAPHIC_DATA] [US_STATE] [GEOGR…" at bounding box center [652, 202] width 267 height 41
click at [432, 112] on form "Compare your results to your peers [PERSON_NAME] Age Under [DEMOGRAPHIC_DATA] […" at bounding box center [501, 243] width 1003 height 417
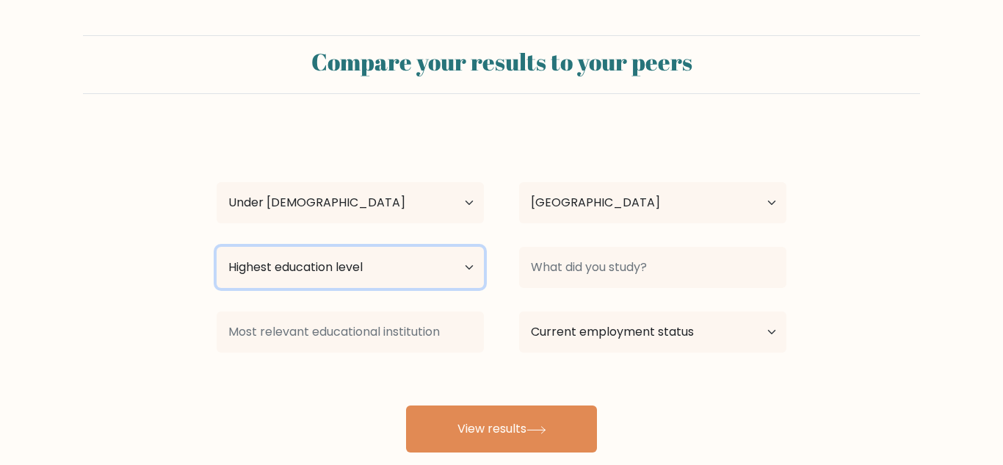
click at [389, 280] on select "Highest education level No schooling Primary Lower Secondary Upper Secondary Oc…" at bounding box center [350, 267] width 267 height 41
select select "lower_secondary"
click at [217, 247] on select "Highest education level No schooling Primary Lower Secondary Upper Secondary Oc…" at bounding box center [350, 267] width 267 height 41
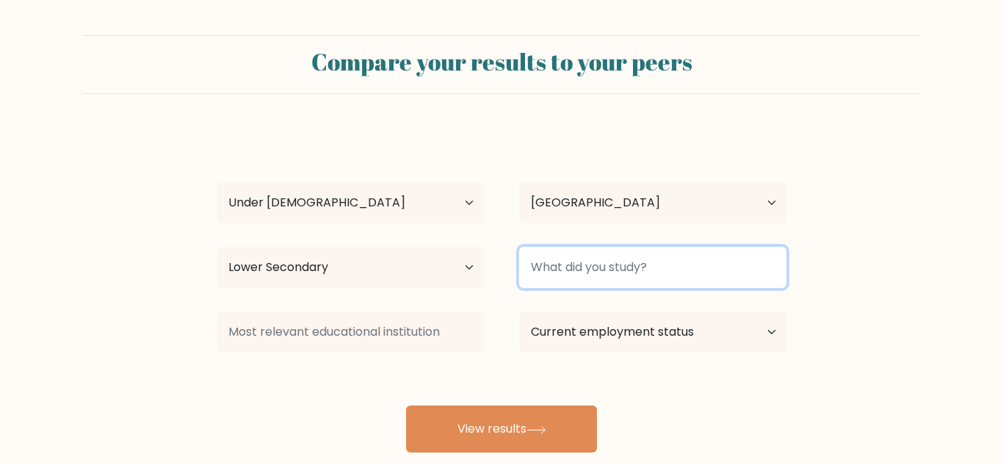
click at [606, 278] on input at bounding box center [652, 267] width 267 height 41
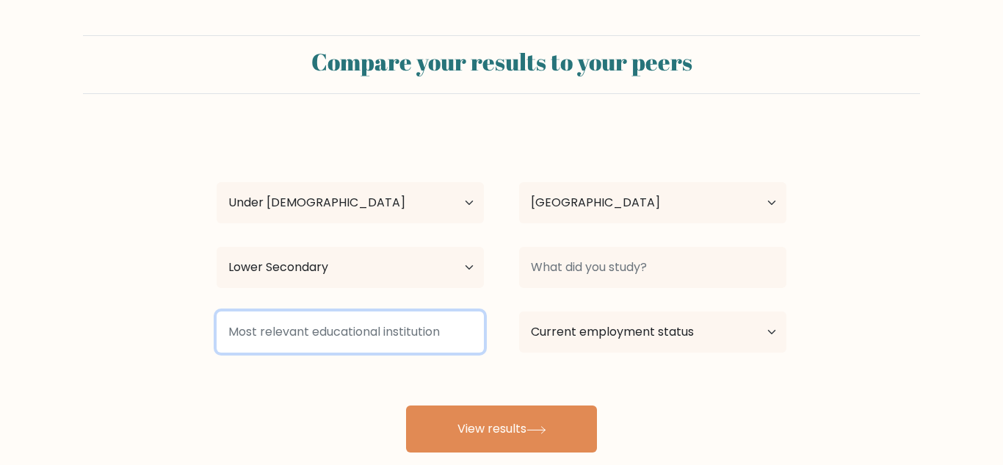
click at [363, 316] on input at bounding box center [350, 331] width 267 height 41
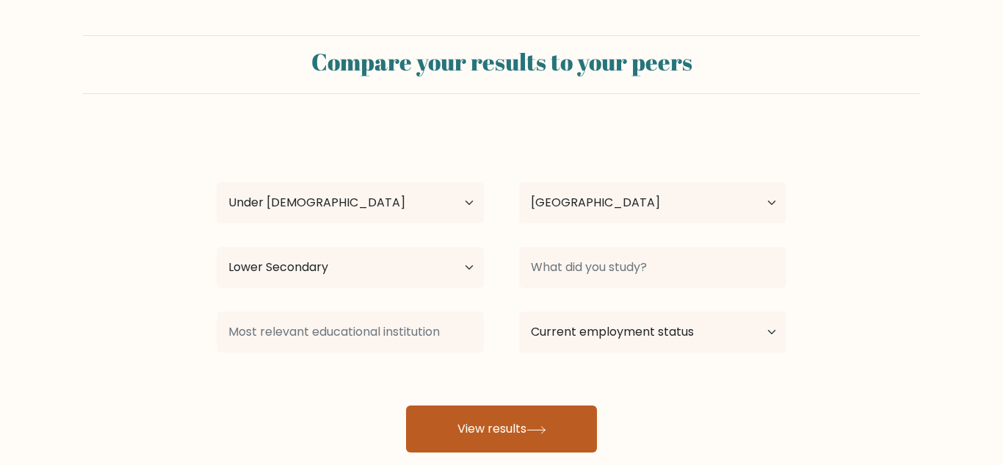
click at [465, 423] on button "View results" at bounding box center [501, 428] width 191 height 47
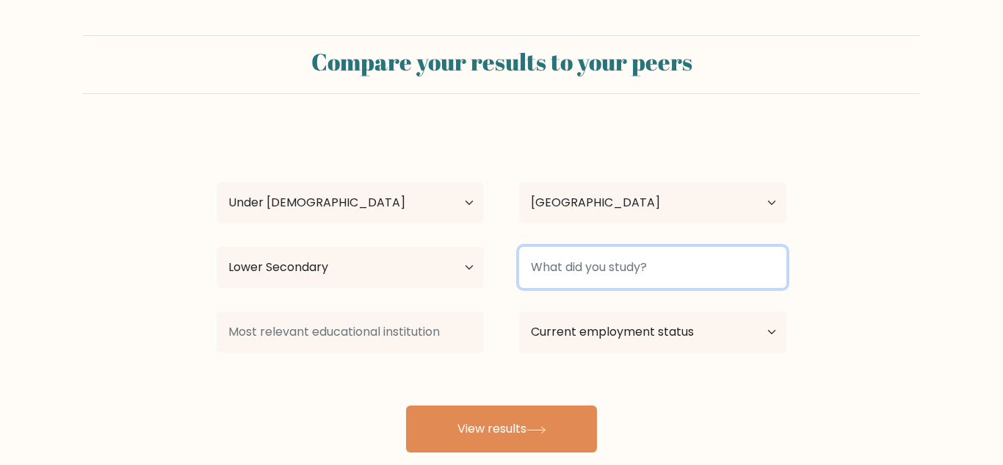
click at [702, 269] on input at bounding box center [652, 267] width 267 height 41
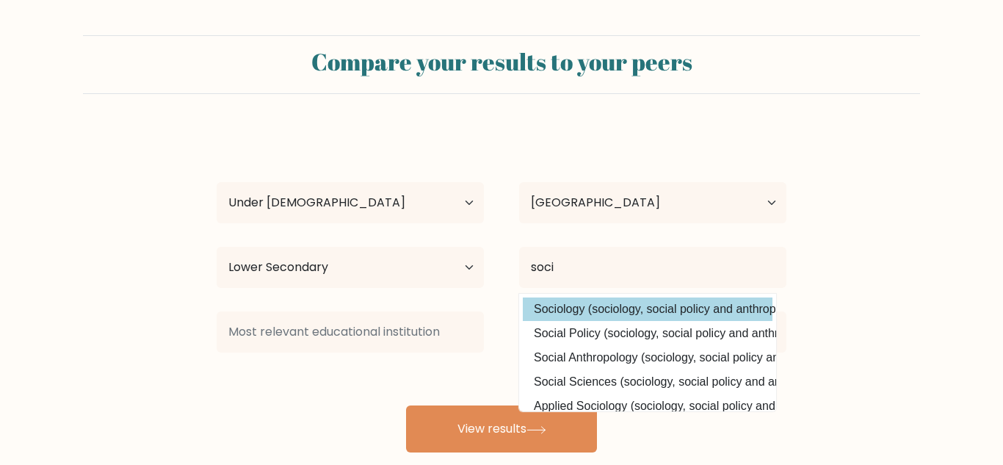
click at [695, 305] on option "Sociology (sociology, social policy and anthropology)" at bounding box center [648, 308] width 250 height 23
type input "Sociology"
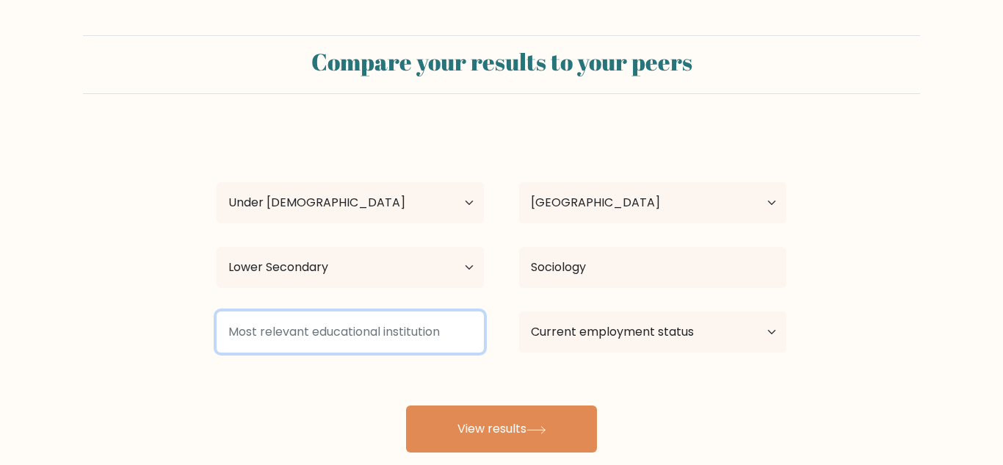
click at [379, 349] on input at bounding box center [350, 331] width 267 height 41
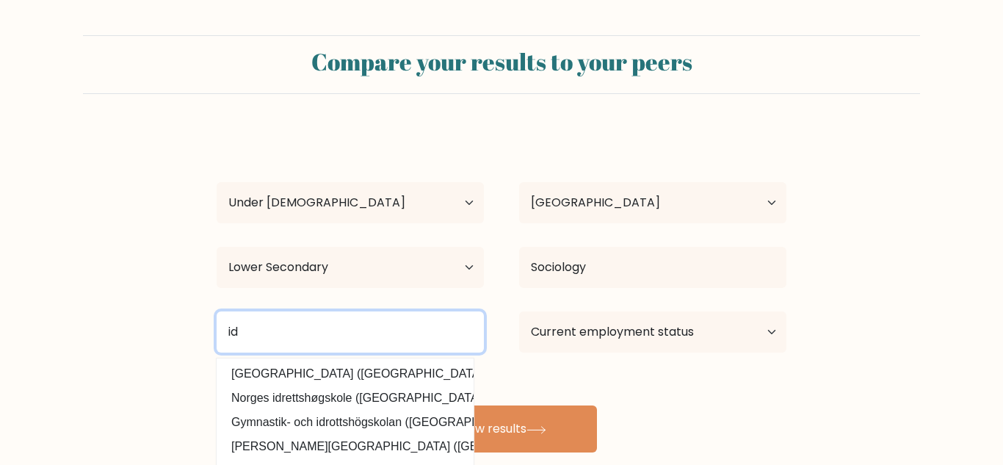
type input "i"
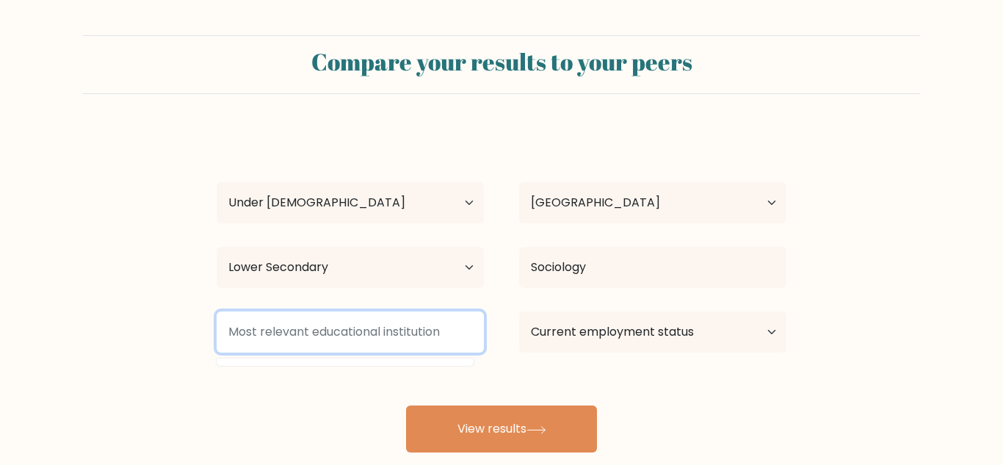
type input "l"
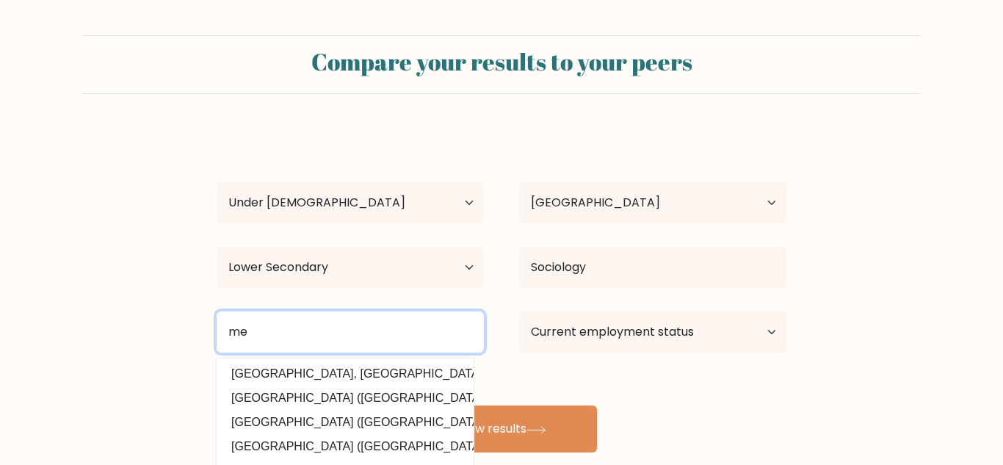
type input "m"
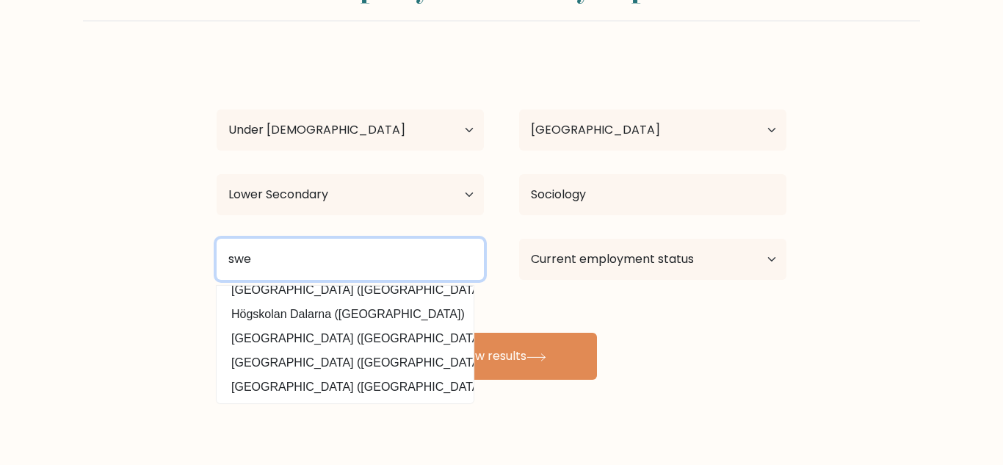
scroll to position [72, 0]
type input "s"
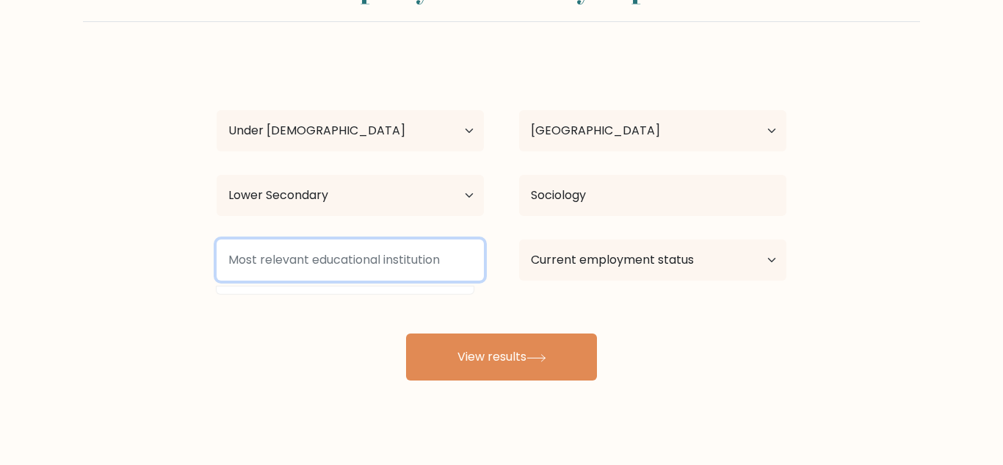
scroll to position [0, 0]
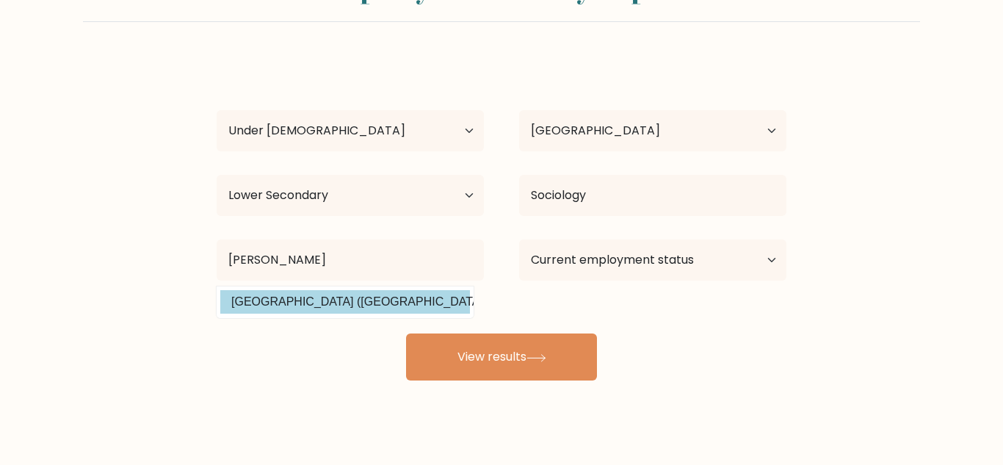
click at [378, 309] on option "Lunds Universitet (Sweden)" at bounding box center [345, 301] width 250 height 23
type input "[GEOGRAPHIC_DATA]"
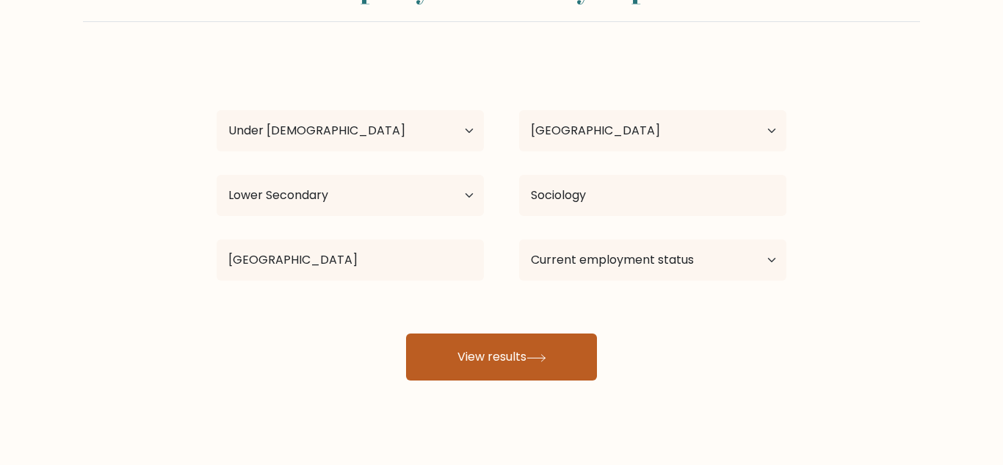
click at [532, 357] on icon at bounding box center [536, 357] width 18 height 7
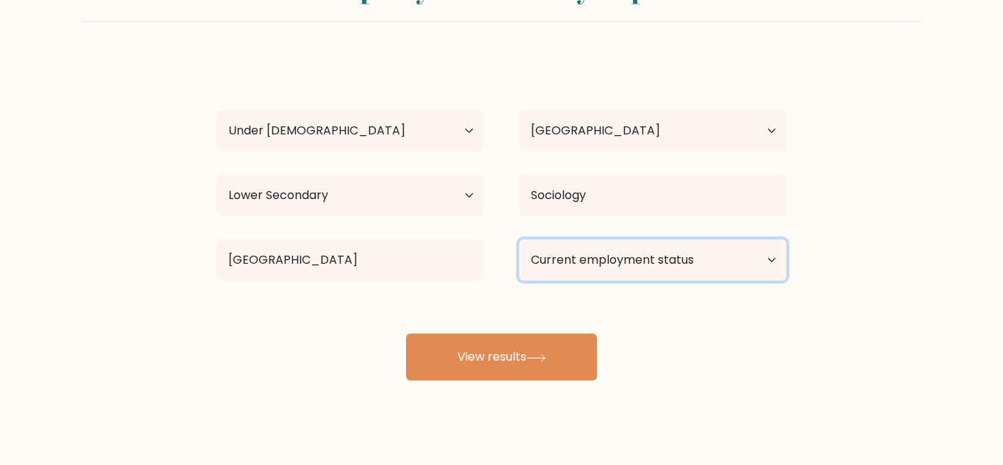
click at [660, 257] on select "Current employment status Employed Student Retired Other / prefer not to answer" at bounding box center [652, 259] width 267 height 41
select select "other"
click at [519, 239] on select "Current employment status Employed Student Retired Other / prefer not to answer" at bounding box center [652, 259] width 267 height 41
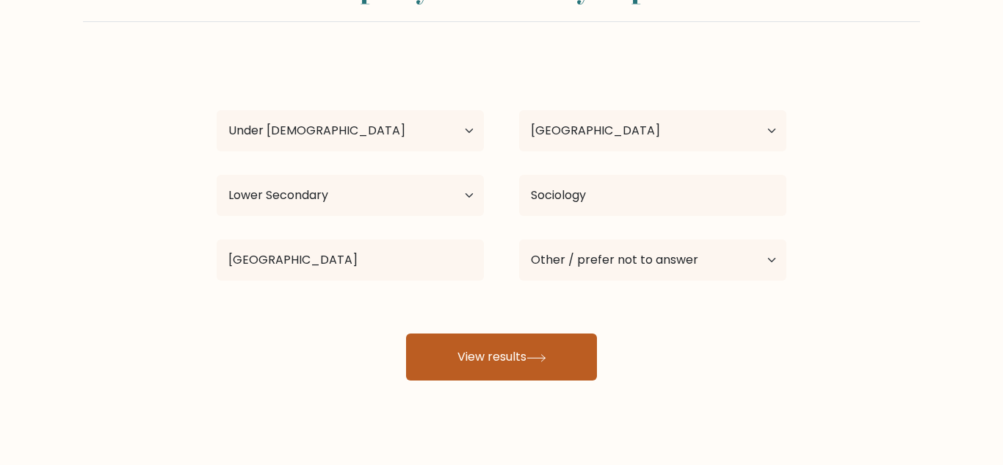
click at [475, 342] on button "View results" at bounding box center [501, 356] width 191 height 47
